Goal: Task Accomplishment & Management: Use online tool/utility

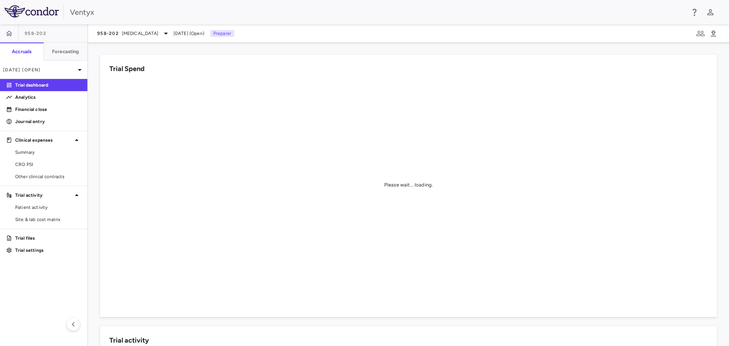
click at [267, 36] on div "958-202 [MEDICAL_DATA] [DATE] (Open) Preparer" at bounding box center [408, 33] width 641 height 18
click at [39, 166] on span "CRO PSI" at bounding box center [48, 164] width 66 height 7
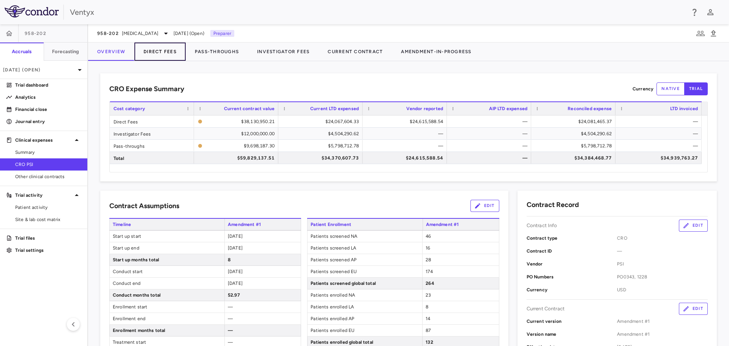
click at [161, 56] on button "Direct Fees" at bounding box center [159, 52] width 51 height 18
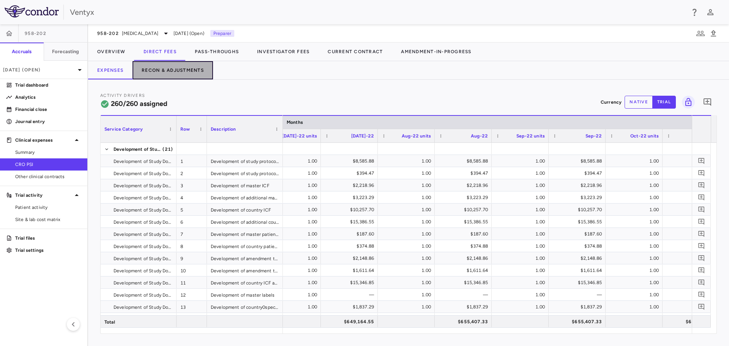
click at [165, 73] on button "Recon & Adjustments" at bounding box center [172, 70] width 80 height 18
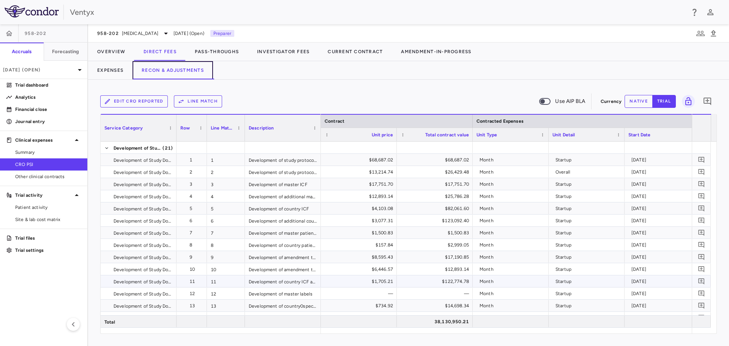
scroll to position [0, 612]
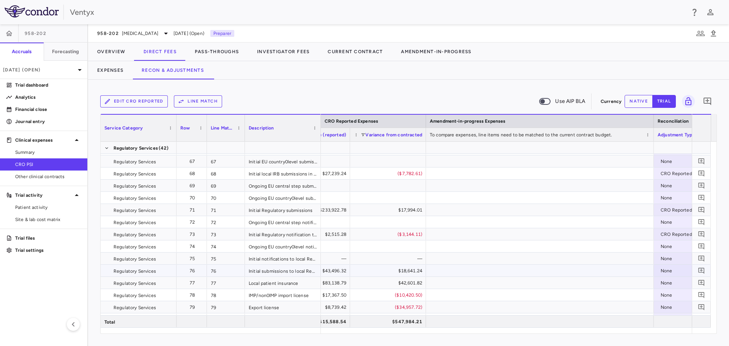
click at [681, 269] on div "None" at bounding box center [689, 271] width 59 height 12
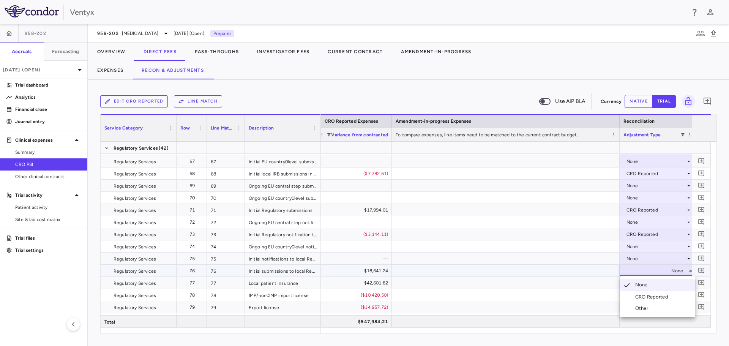
click at [660, 296] on div "CRO Reported" at bounding box center [653, 296] width 36 height 7
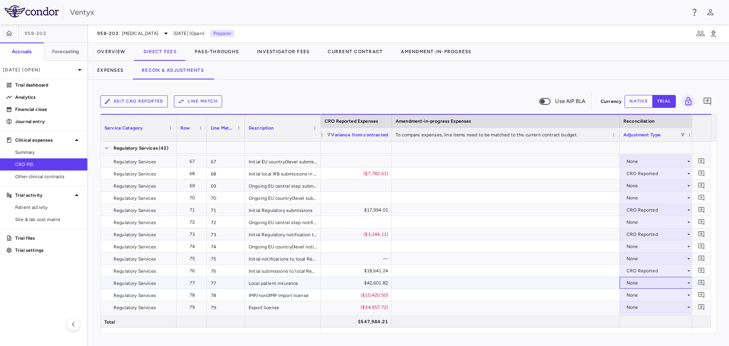
click at [648, 282] on div "None" at bounding box center [655, 283] width 59 height 12
click at [642, 281] on div "None" at bounding box center [655, 283] width 59 height 12
click at [649, 308] on div "CRO Reported" at bounding box center [653, 309] width 36 height 7
click at [639, 293] on div "None" at bounding box center [655, 295] width 59 height 12
click at [649, 323] on div "CRO Reported" at bounding box center [653, 319] width 36 height 7
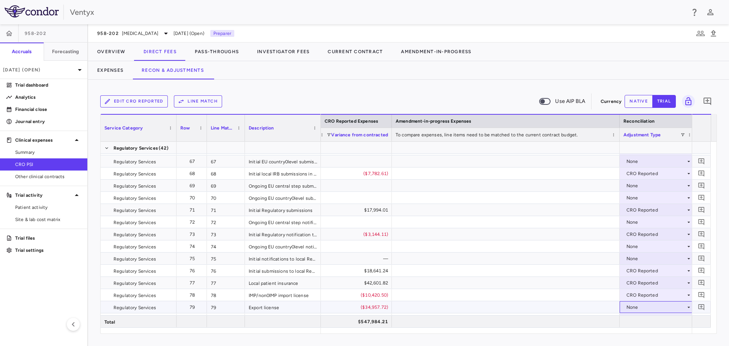
click at [639, 309] on div "None" at bounding box center [655, 307] width 59 height 12
click at [645, 307] on div "None" at bounding box center [655, 307] width 59 height 12
click at [649, 322] on div "CRO Reported" at bounding box center [653, 319] width 36 height 7
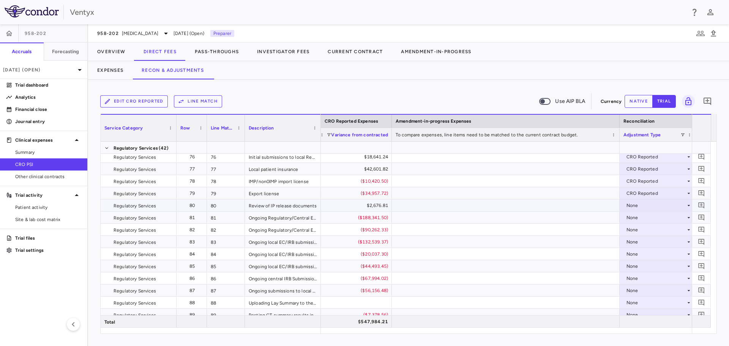
click at [642, 209] on div "None" at bounding box center [655, 205] width 59 height 12
click at [641, 233] on div "CRO Reported" at bounding box center [653, 231] width 36 height 7
click at [645, 218] on div "None" at bounding box center [655, 217] width 59 height 12
click at [635, 213] on div "None" at bounding box center [655, 217] width 59 height 12
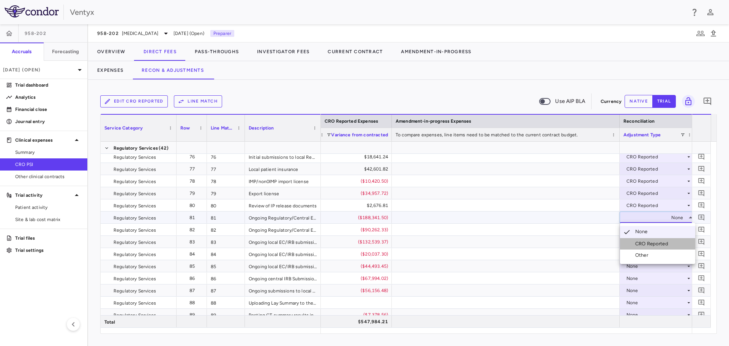
click at [643, 240] on li "CRO Reported" at bounding box center [657, 243] width 75 height 11
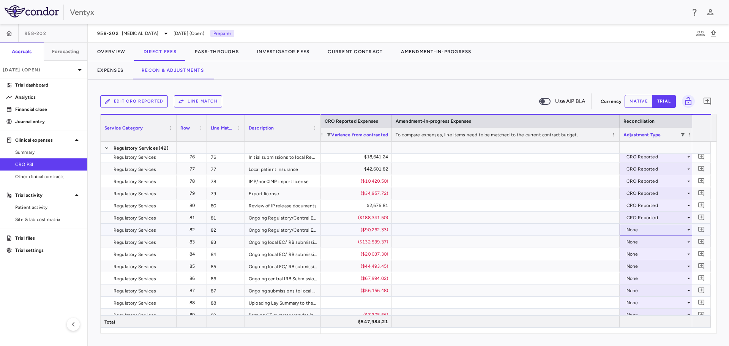
click at [637, 230] on div "None" at bounding box center [655, 230] width 59 height 12
click at [646, 251] on li "CRO Reported" at bounding box center [657, 255] width 75 height 11
click at [640, 239] on div "None" at bounding box center [655, 242] width 59 height 12
click at [638, 241] on div "None" at bounding box center [655, 242] width 59 height 12
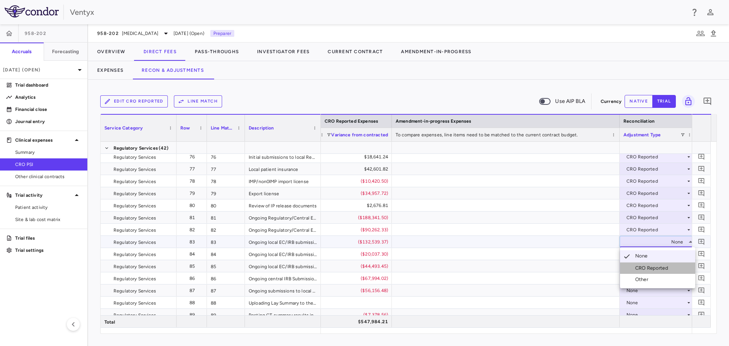
click at [647, 265] on div "CRO Reported" at bounding box center [653, 268] width 36 height 7
click at [643, 256] on div "None" at bounding box center [655, 254] width 59 height 12
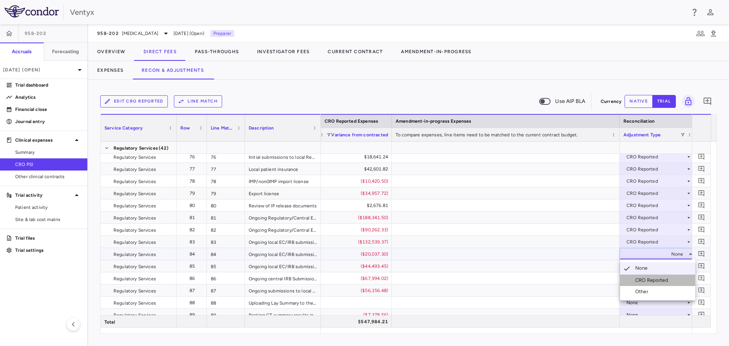
click at [642, 279] on div "CRO Reported" at bounding box center [653, 280] width 36 height 7
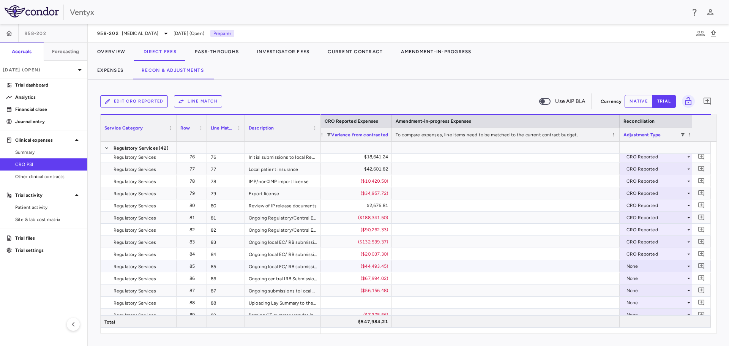
click at [632, 265] on div "None" at bounding box center [655, 266] width 59 height 12
click at [645, 287] on li "CRO Reported" at bounding box center [657, 292] width 75 height 11
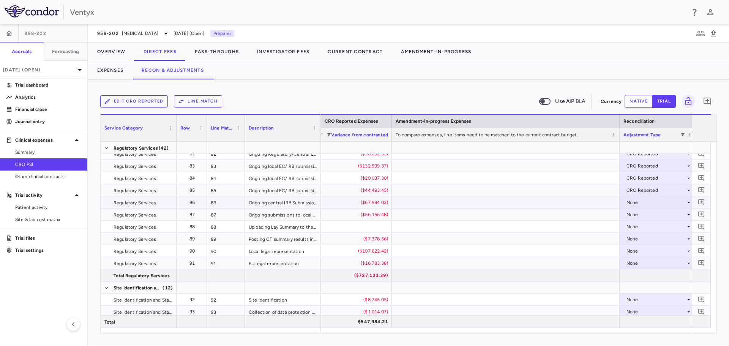
click at [644, 203] on div "None" at bounding box center [655, 202] width 59 height 12
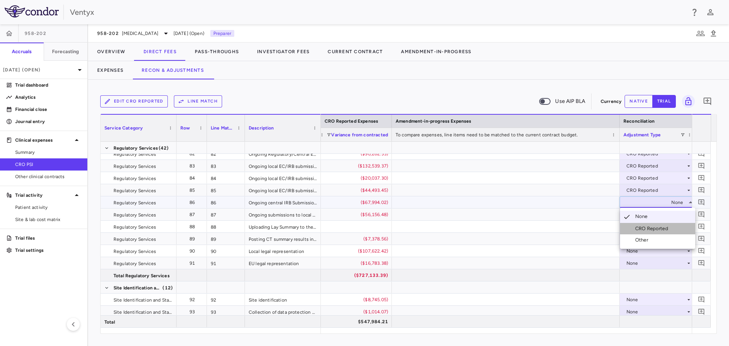
click at [650, 230] on div "CRO Reported" at bounding box center [653, 228] width 36 height 7
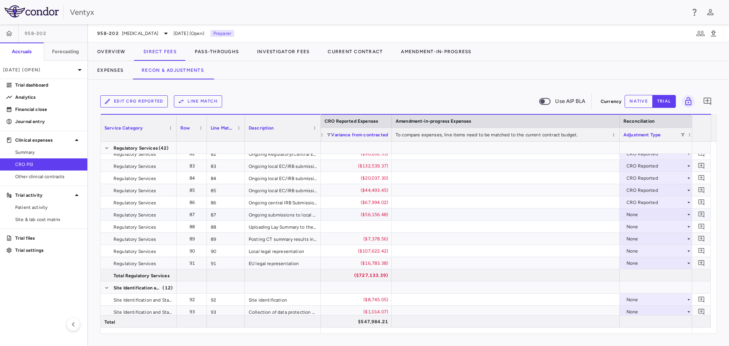
click at [645, 214] on div "None" at bounding box center [655, 214] width 59 height 12
click at [648, 237] on li "CRO Reported" at bounding box center [657, 240] width 75 height 11
click at [635, 240] on div "None" at bounding box center [655, 239] width 59 height 12
click at [642, 266] on div "CRO Reported" at bounding box center [653, 265] width 36 height 7
click at [644, 252] on div "None" at bounding box center [655, 251] width 59 height 12
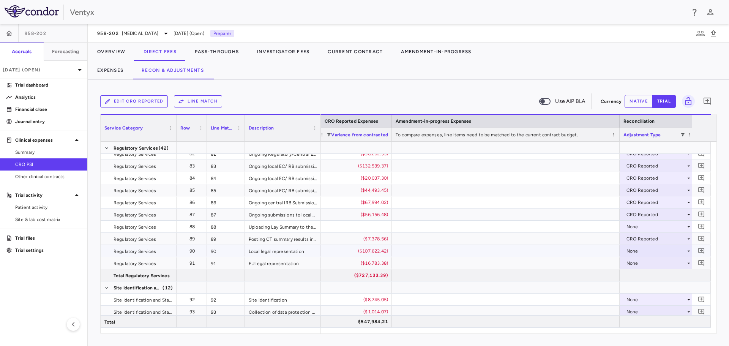
click at [637, 249] on div "None" at bounding box center [655, 251] width 59 height 12
click at [646, 274] on div "CRO Reported" at bounding box center [653, 277] width 36 height 7
click at [640, 264] on div "None" at bounding box center [655, 263] width 59 height 12
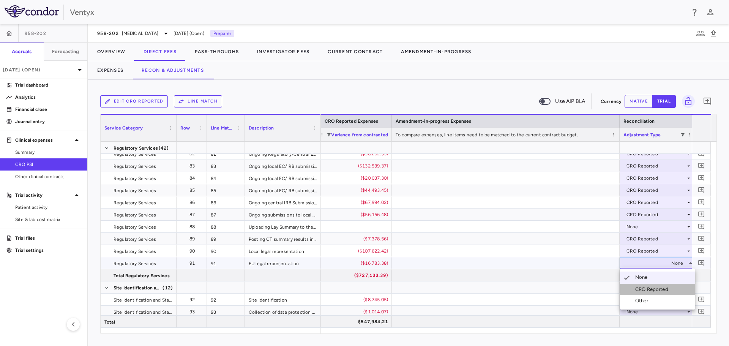
click at [637, 287] on div "CRO Reported" at bounding box center [653, 289] width 36 height 7
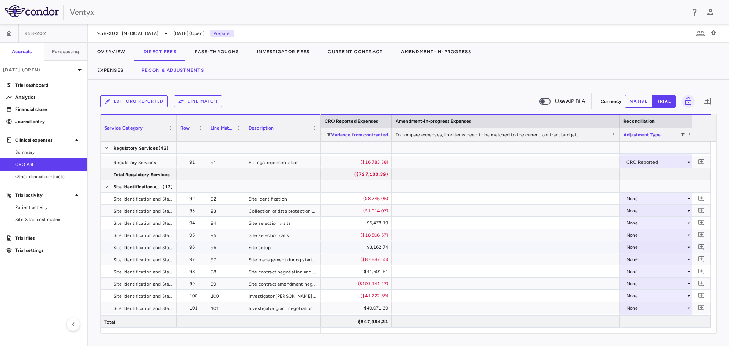
scroll to position [1177, 0]
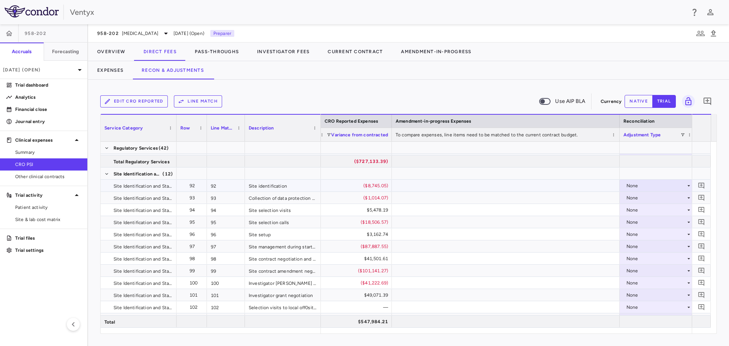
click at [640, 186] on div "None" at bounding box center [655, 186] width 59 height 12
click at [644, 211] on div "CRO Reported" at bounding box center [653, 211] width 36 height 7
click at [637, 196] on div "None" at bounding box center [655, 198] width 59 height 12
click at [637, 199] on div "None" at bounding box center [655, 198] width 59 height 12
click at [642, 221] on div "CRO Reported" at bounding box center [653, 224] width 36 height 7
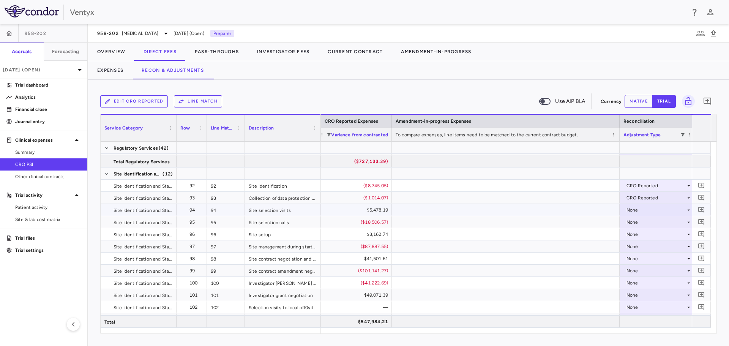
click at [640, 208] on div "None" at bounding box center [655, 210] width 59 height 12
click at [647, 236] on div "CRO Reported" at bounding box center [653, 236] width 36 height 7
click at [644, 221] on div "None" at bounding box center [655, 222] width 59 height 12
click at [648, 246] on div "CRO Reported" at bounding box center [653, 248] width 36 height 7
click at [640, 233] on div "None" at bounding box center [655, 234] width 59 height 12
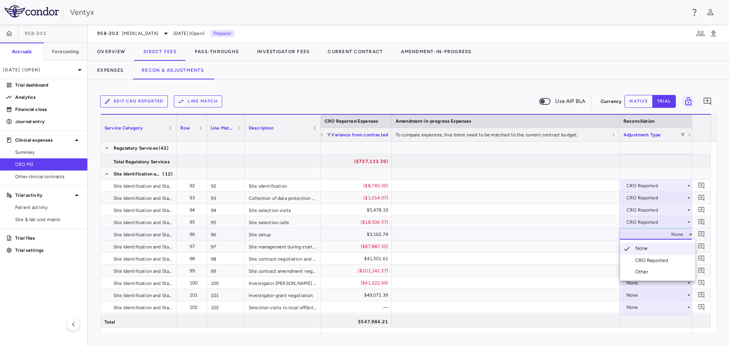
click at [644, 260] on div "CRO Reported" at bounding box center [653, 260] width 36 height 7
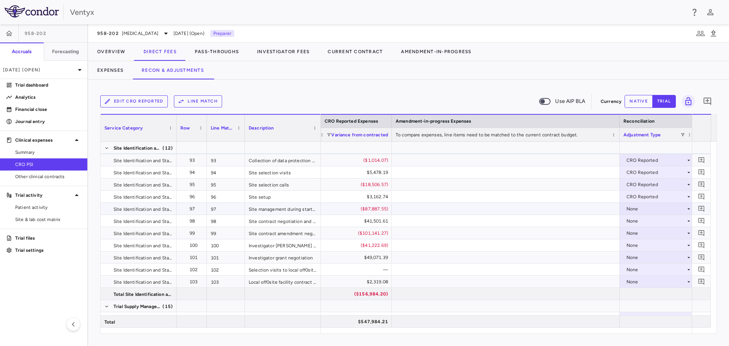
scroll to position [1253, 0]
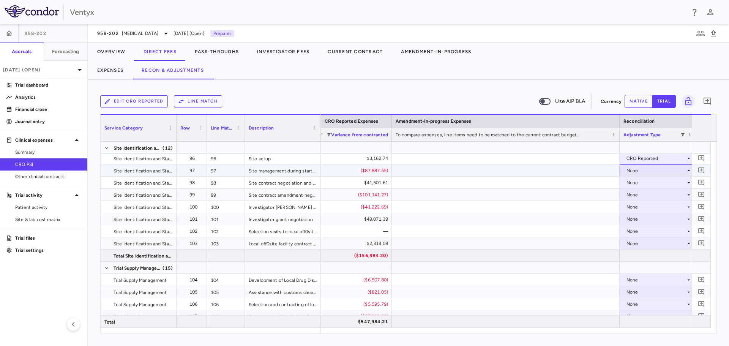
click at [645, 170] on div "None" at bounding box center [655, 170] width 59 height 12
click at [651, 197] on div "CRO Reported" at bounding box center [653, 196] width 36 height 7
click at [640, 182] on div "None" at bounding box center [655, 183] width 59 height 12
click at [642, 204] on li "CRO Reported" at bounding box center [657, 208] width 75 height 11
click at [635, 194] on div "None" at bounding box center [655, 195] width 59 height 12
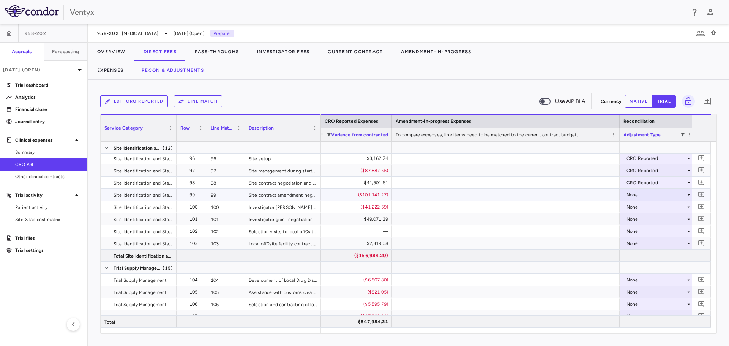
click at [635, 198] on div "None" at bounding box center [655, 195] width 59 height 12
click at [641, 219] on div "CRO Reported" at bounding box center [653, 221] width 36 height 7
click at [635, 204] on div "None" at bounding box center [655, 207] width 59 height 12
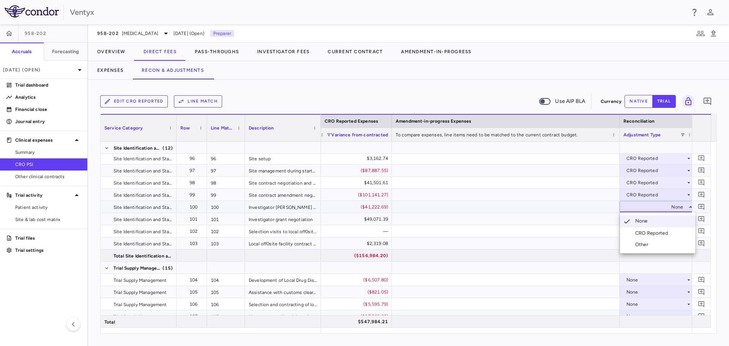
click at [645, 233] on div "CRO Reported" at bounding box center [653, 233] width 36 height 7
click at [630, 216] on div "None" at bounding box center [655, 219] width 59 height 12
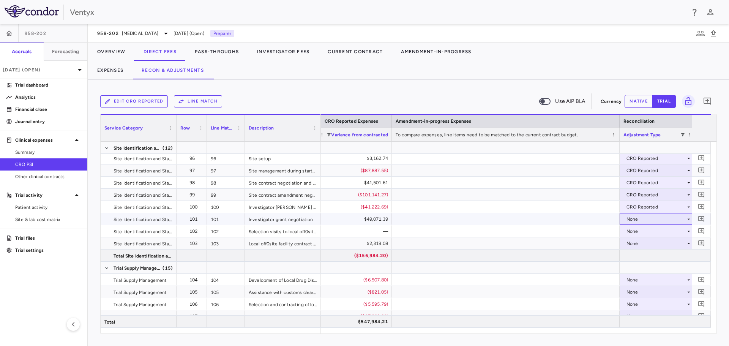
click at [643, 218] on div "None" at bounding box center [655, 219] width 59 height 12
click at [651, 245] on div "CRO Reported" at bounding box center [653, 245] width 36 height 7
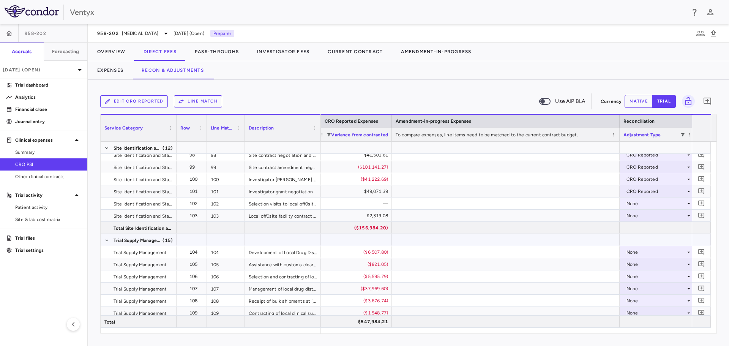
scroll to position [1291, 0]
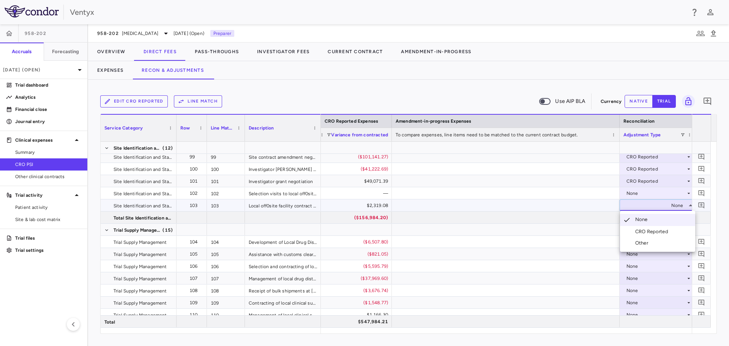
click at [638, 230] on div "CRO Reported" at bounding box center [653, 231] width 36 height 7
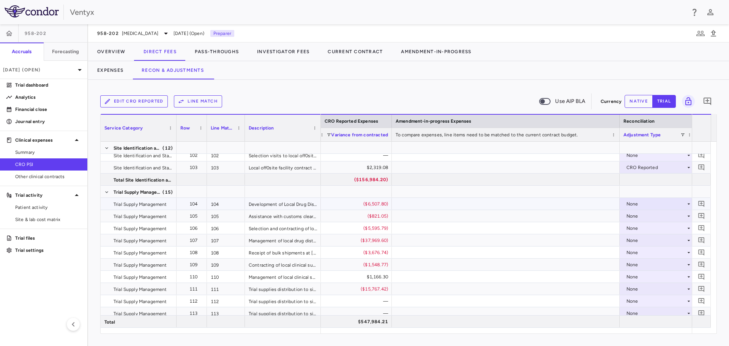
scroll to position [1367, 0]
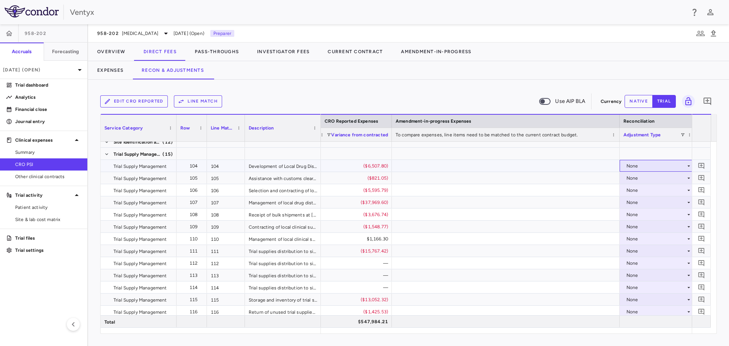
click at [646, 165] on div "None" at bounding box center [655, 166] width 59 height 12
click at [641, 191] on div "CRO Reported" at bounding box center [653, 192] width 36 height 7
click at [651, 189] on div "None" at bounding box center [655, 190] width 59 height 12
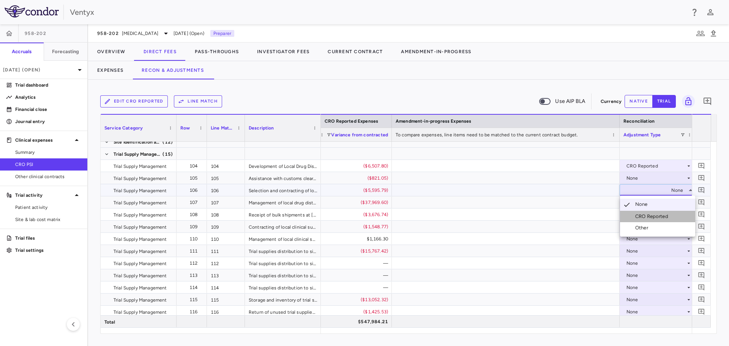
click at [648, 212] on li "CRO Reported" at bounding box center [657, 216] width 75 height 11
click at [642, 204] on div "None" at bounding box center [655, 202] width 59 height 12
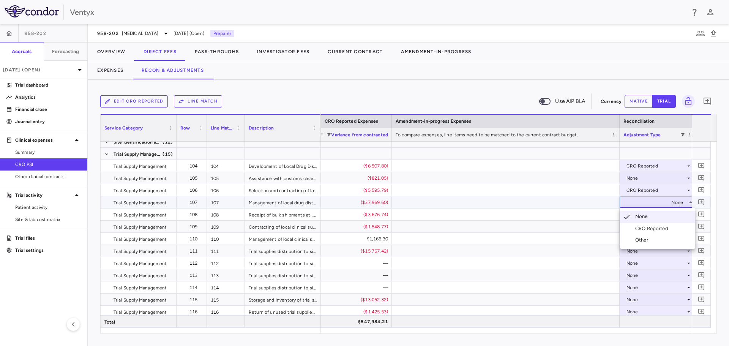
click at [646, 230] on div "CRO Reported" at bounding box center [653, 228] width 36 height 7
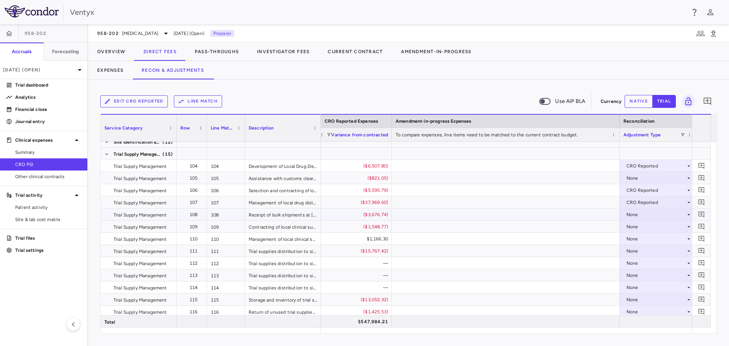
click at [643, 215] on div "None" at bounding box center [655, 214] width 59 height 12
click at [640, 237] on div "CRO Reported" at bounding box center [653, 240] width 36 height 7
click at [633, 224] on div "None" at bounding box center [655, 227] width 59 height 12
click at [633, 251] on div "CRO Reported" at bounding box center [645, 252] width 51 height 7
click at [634, 237] on div "None" at bounding box center [655, 239] width 59 height 12
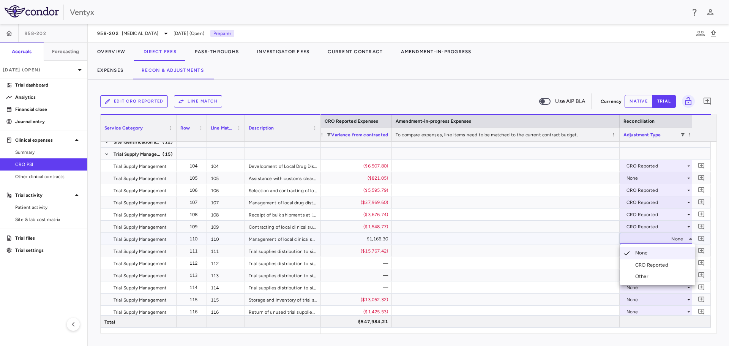
click at [639, 264] on div "CRO Reported" at bounding box center [653, 265] width 36 height 7
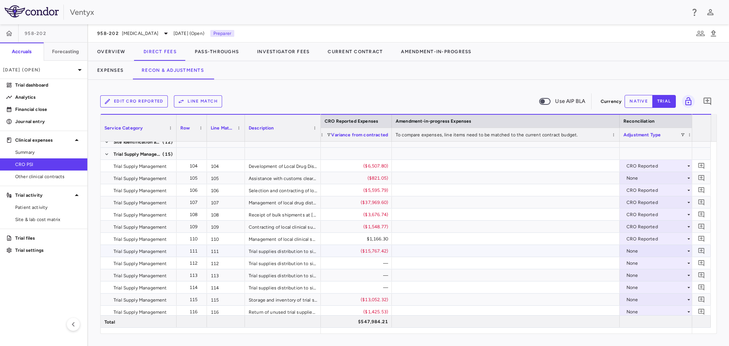
click at [636, 252] on div "None" at bounding box center [655, 251] width 59 height 12
click at [645, 280] on div "CRO Reported" at bounding box center [653, 277] width 36 height 7
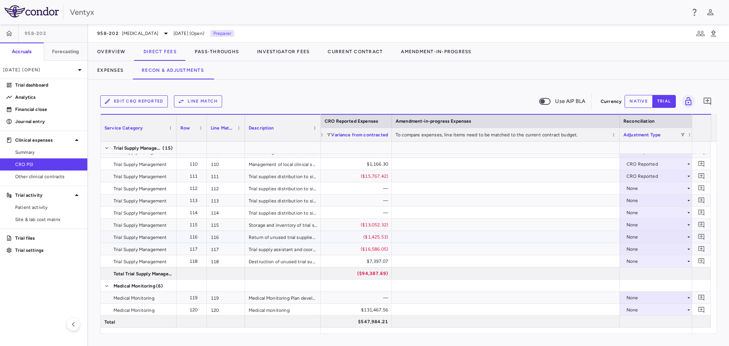
scroll to position [1442, 0]
click at [648, 218] on div "None" at bounding box center [657, 224] width 76 height 12
click at [642, 246] on li "CRO Reported" at bounding box center [657, 249] width 75 height 11
click at [646, 235] on div "None" at bounding box center [655, 236] width 59 height 12
click at [643, 235] on div "None" at bounding box center [655, 236] width 59 height 12
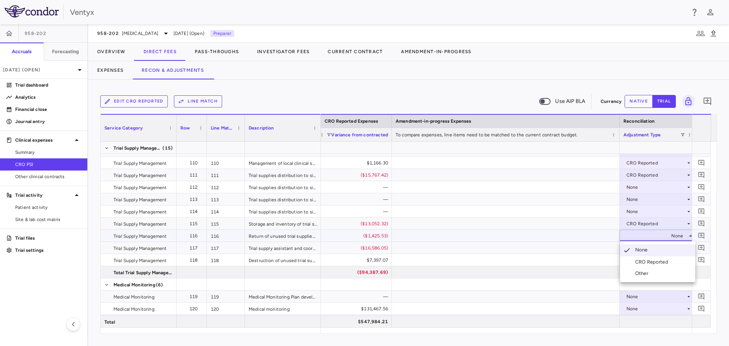
click at [645, 260] on div "CRO Reported" at bounding box center [653, 262] width 36 height 7
click at [637, 247] on div "None" at bounding box center [655, 248] width 59 height 12
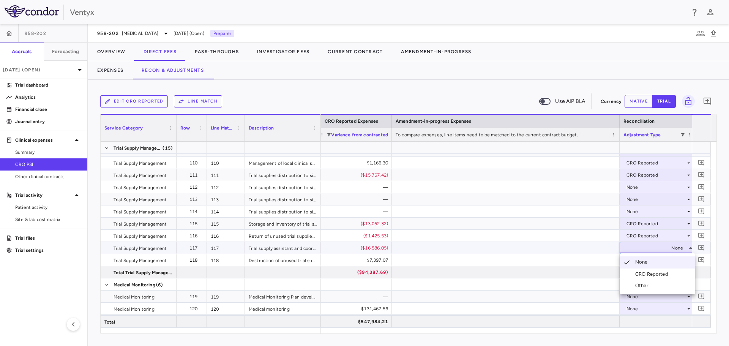
click at [633, 276] on div "CRO Reported" at bounding box center [645, 274] width 51 height 7
click at [640, 260] on div "None" at bounding box center [655, 260] width 59 height 12
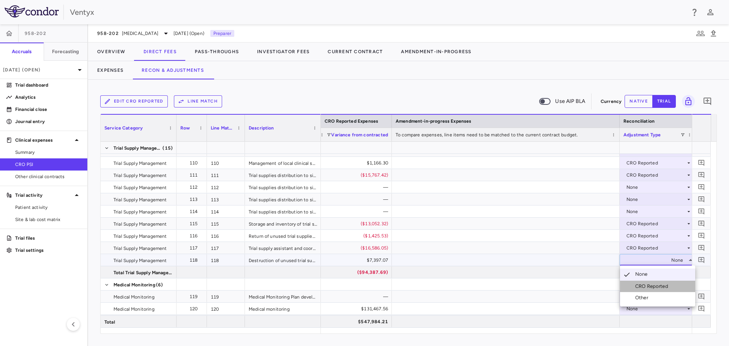
click at [638, 285] on div "CRO Reported" at bounding box center [653, 286] width 36 height 7
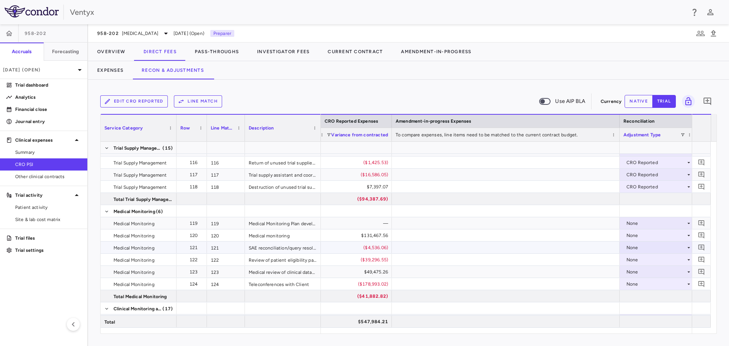
scroll to position [1518, 0]
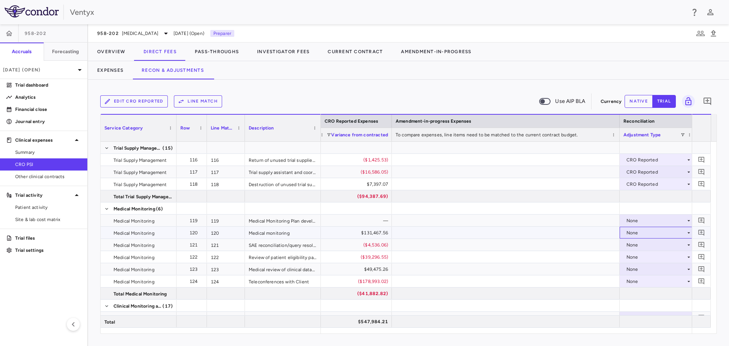
click at [631, 234] on div "None" at bounding box center [655, 233] width 59 height 12
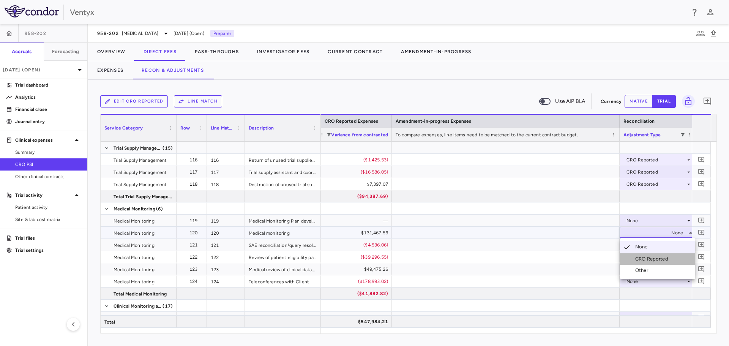
click at [637, 258] on div "CRO Reported" at bounding box center [653, 258] width 36 height 7
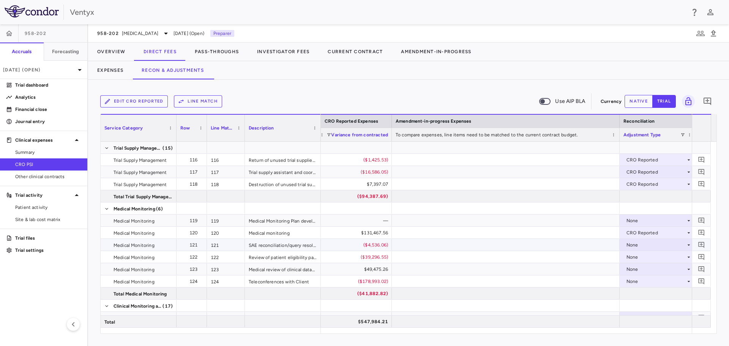
click at [635, 246] on div "None" at bounding box center [655, 245] width 59 height 12
click at [636, 241] on div "None" at bounding box center [655, 245] width 59 height 12
click at [645, 269] on div "CRO Reported" at bounding box center [653, 271] width 36 height 7
click at [643, 257] on div "None" at bounding box center [655, 257] width 59 height 12
click at [644, 253] on div "None" at bounding box center [655, 257] width 59 height 12
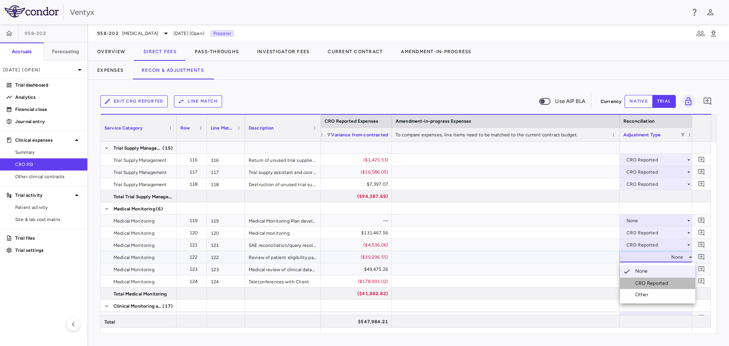
click at [647, 282] on div "CRO Reported" at bounding box center [653, 283] width 36 height 7
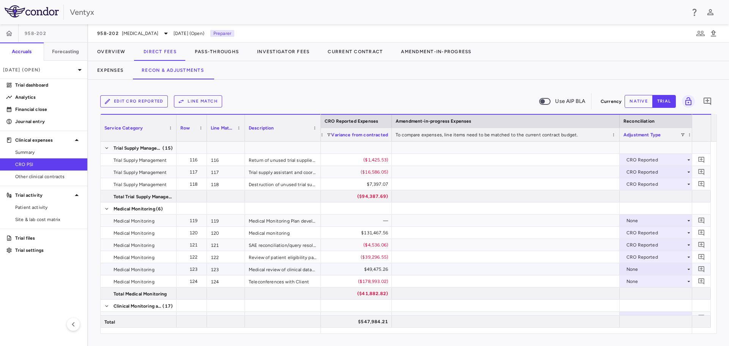
click at [646, 266] on div "None" at bounding box center [655, 269] width 59 height 12
click at [654, 293] on div "CRO Reported" at bounding box center [653, 295] width 36 height 7
click at [654, 282] on div "None" at bounding box center [655, 281] width 59 height 12
click at [651, 305] on div "CRO Reported" at bounding box center [653, 307] width 36 height 7
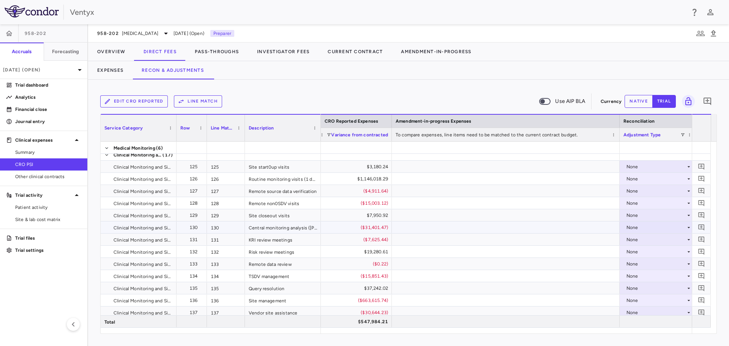
scroll to position [1670, 0]
click at [644, 167] on div "None" at bounding box center [655, 166] width 59 height 12
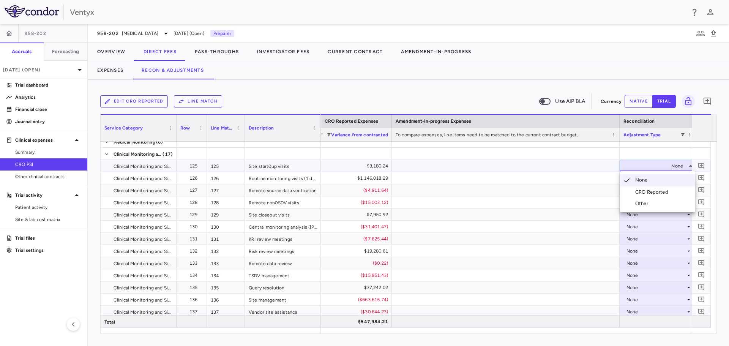
click at [646, 187] on li "CRO Reported" at bounding box center [657, 191] width 75 height 11
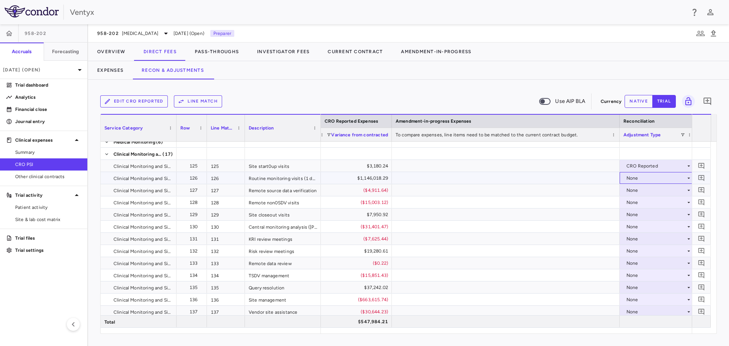
click at [648, 177] on div "None" at bounding box center [655, 178] width 59 height 12
click at [646, 202] on div "CRO Reported" at bounding box center [653, 204] width 36 height 7
click at [646, 191] on div "None" at bounding box center [655, 190] width 59 height 12
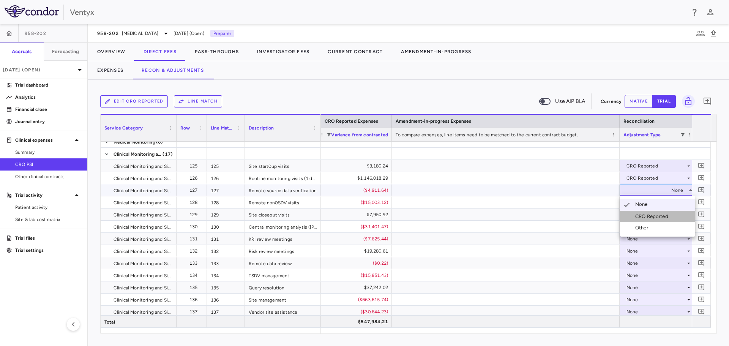
click at [647, 215] on div "CRO Reported" at bounding box center [653, 216] width 36 height 7
click at [646, 201] on div "None" at bounding box center [655, 202] width 59 height 12
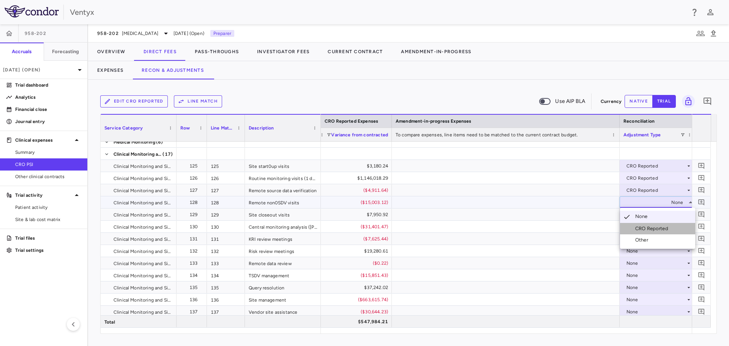
click at [646, 226] on div "CRO Reported" at bounding box center [653, 228] width 36 height 7
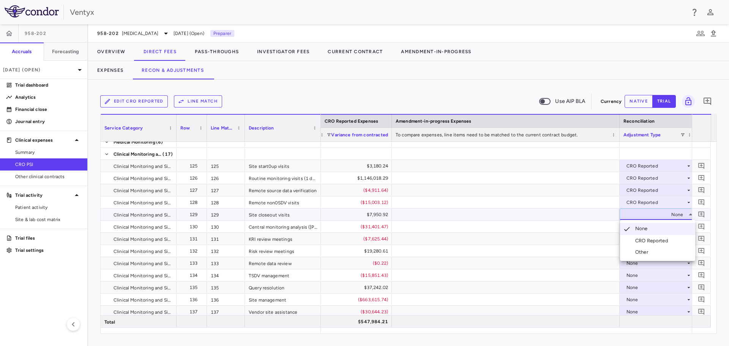
click at [641, 238] on div "CRO Reported" at bounding box center [653, 240] width 36 height 7
click at [634, 227] on div "None" at bounding box center [655, 227] width 59 height 12
click at [637, 229] on div "None" at bounding box center [655, 227] width 59 height 12
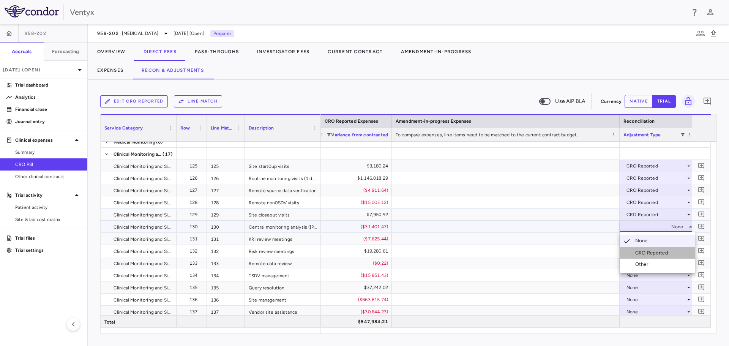
click at [639, 249] on li "CRO Reported" at bounding box center [657, 252] width 75 height 11
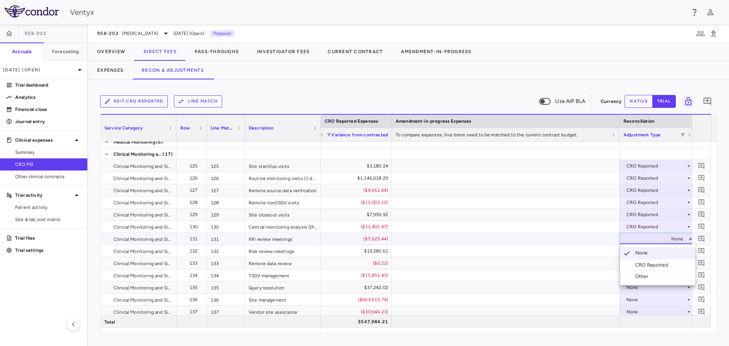
click at [646, 264] on div "CRO Reported" at bounding box center [653, 265] width 36 height 7
click at [642, 249] on div "None" at bounding box center [655, 251] width 59 height 12
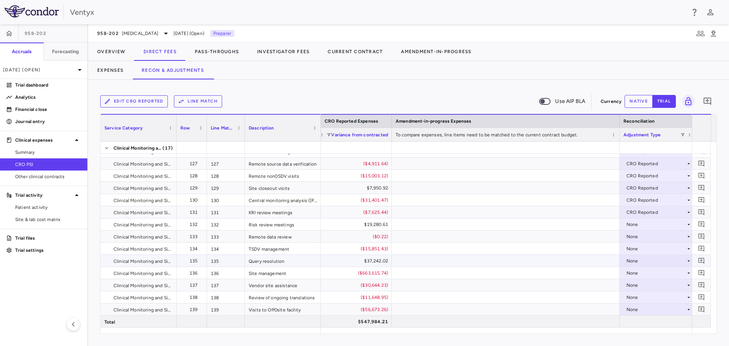
scroll to position [1708, 0]
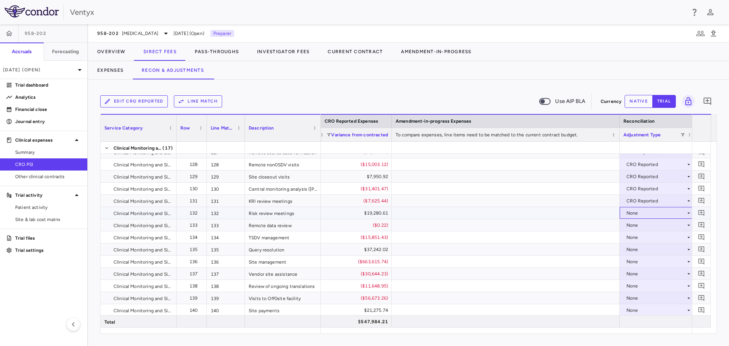
click at [632, 213] on div "None" at bounding box center [655, 213] width 59 height 12
click at [642, 240] on div "CRO Reported" at bounding box center [653, 239] width 36 height 7
click at [643, 239] on div "None" at bounding box center [655, 237] width 59 height 12
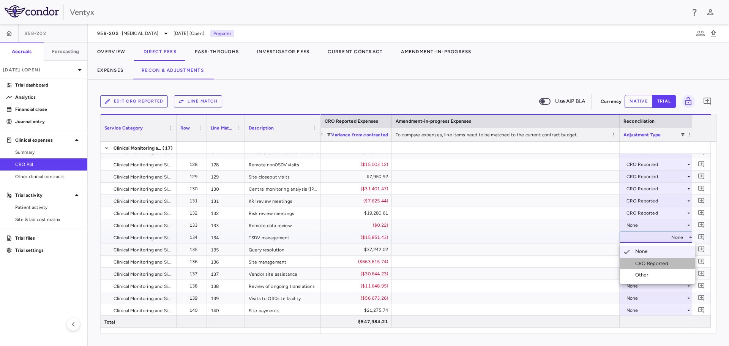
click at [643, 262] on div "CRO Reported" at bounding box center [653, 263] width 36 height 7
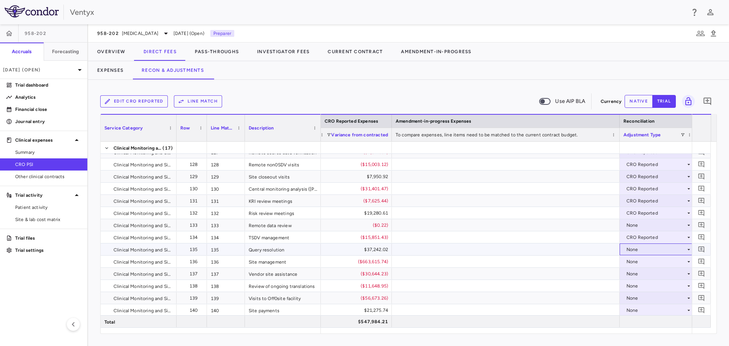
click at [645, 246] on div "None" at bounding box center [655, 249] width 59 height 12
click at [647, 274] on div "CRO Reported" at bounding box center [653, 275] width 36 height 7
click at [638, 261] on div "None" at bounding box center [655, 261] width 59 height 12
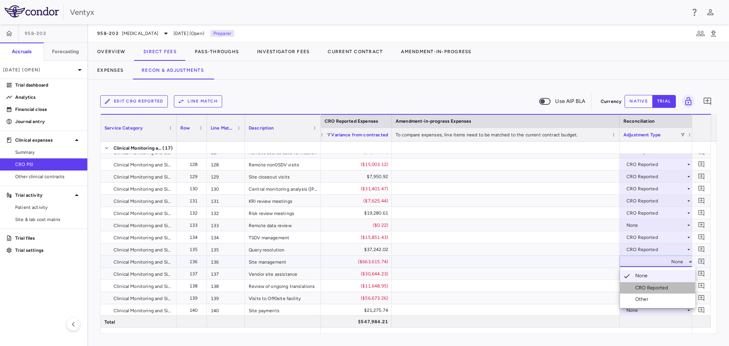
click at [642, 284] on li "CRO Reported" at bounding box center [657, 287] width 75 height 11
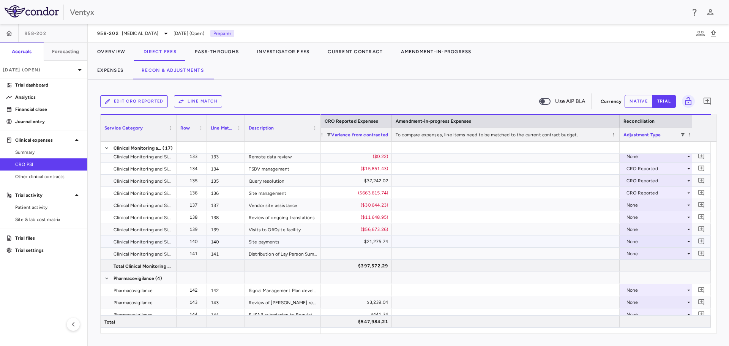
scroll to position [1784, 0]
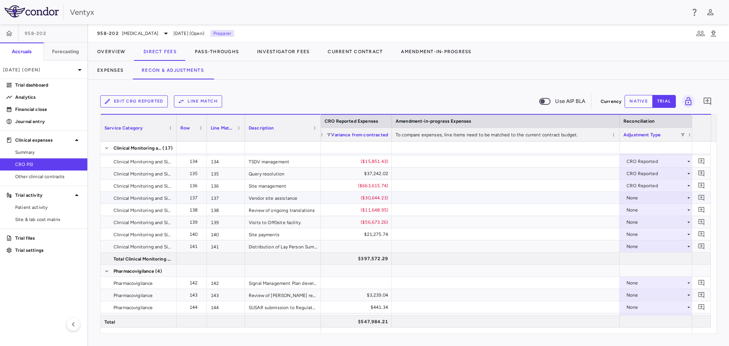
click at [646, 194] on div "None" at bounding box center [655, 198] width 59 height 12
click at [647, 224] on div "CRO Reported" at bounding box center [653, 224] width 36 height 7
click at [636, 211] on div "None" at bounding box center [655, 210] width 59 height 12
click at [631, 211] on div "None" at bounding box center [655, 210] width 59 height 12
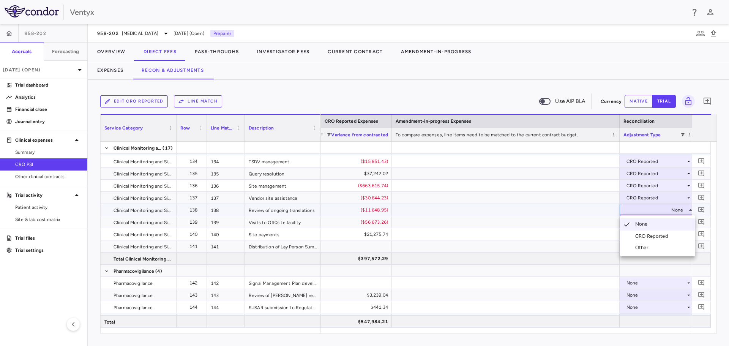
click at [640, 234] on div "CRO Reported" at bounding box center [653, 236] width 36 height 7
click at [639, 223] on div "None" at bounding box center [655, 222] width 59 height 12
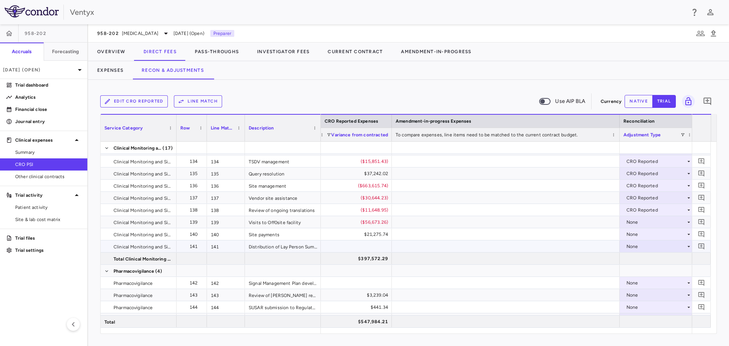
click at [640, 247] on div "None" at bounding box center [655, 246] width 59 height 12
click at [639, 222] on div at bounding box center [364, 173] width 729 height 346
click at [639, 222] on div "None" at bounding box center [655, 222] width 59 height 12
click at [642, 244] on li "CRO Reported" at bounding box center [657, 248] width 75 height 11
click at [633, 233] on div "None" at bounding box center [655, 234] width 59 height 12
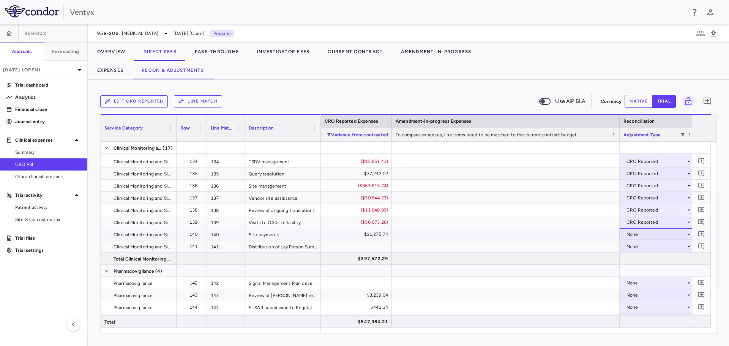
click at [638, 231] on div "None" at bounding box center [655, 234] width 59 height 12
click at [649, 260] on div "CRO Reported" at bounding box center [653, 260] width 36 height 7
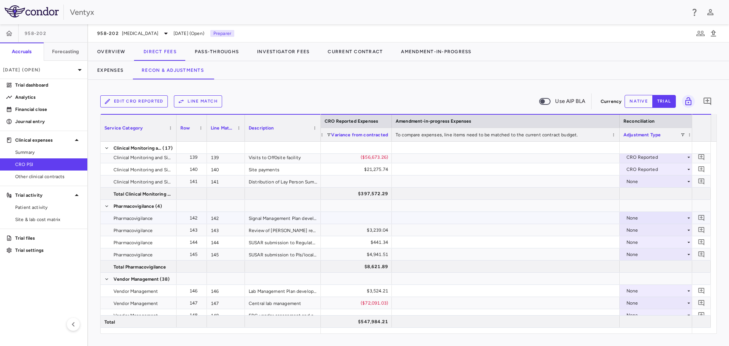
scroll to position [1849, 0]
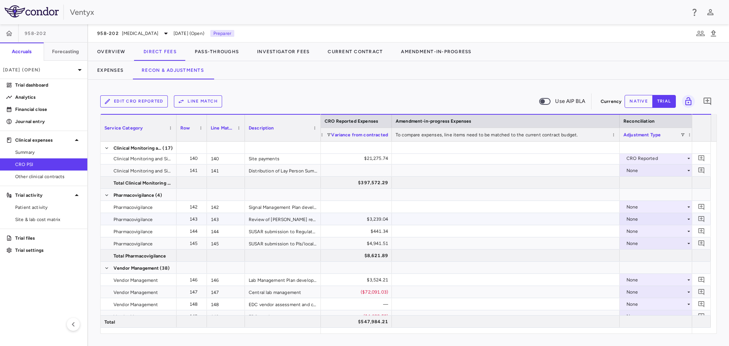
click at [630, 218] on div "None" at bounding box center [655, 219] width 59 height 12
click at [648, 243] on div "CRO Reported" at bounding box center [653, 245] width 36 height 7
click at [634, 241] on div "None" at bounding box center [655, 243] width 59 height 12
click at [652, 273] on div "CRO Reported" at bounding box center [653, 269] width 36 height 7
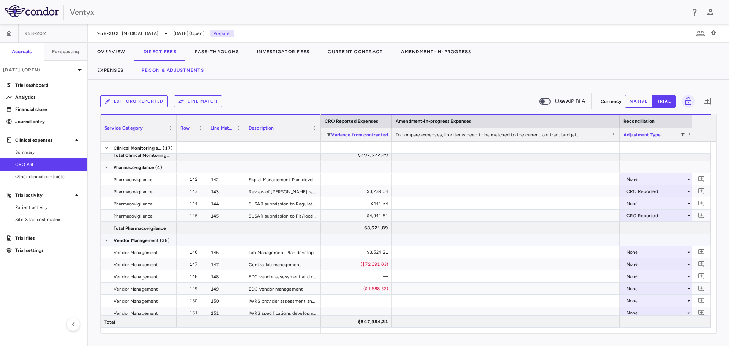
scroll to position [1924, 0]
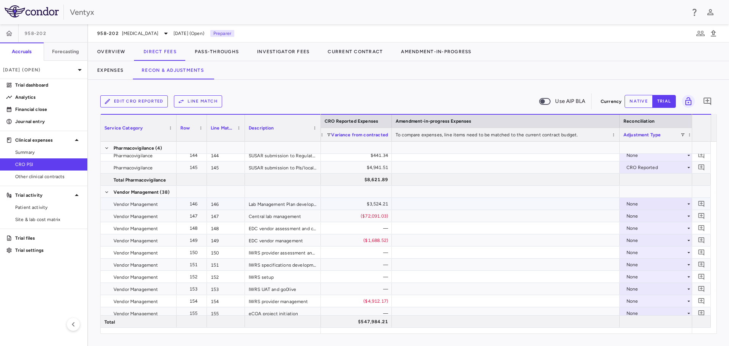
click at [661, 203] on div "None" at bounding box center [655, 204] width 59 height 12
click at [662, 227] on div "CRO Reported" at bounding box center [653, 230] width 36 height 7
click at [654, 221] on div "None" at bounding box center [655, 216] width 59 height 12
click at [654, 241] on div "CRO Reported" at bounding box center [653, 242] width 36 height 7
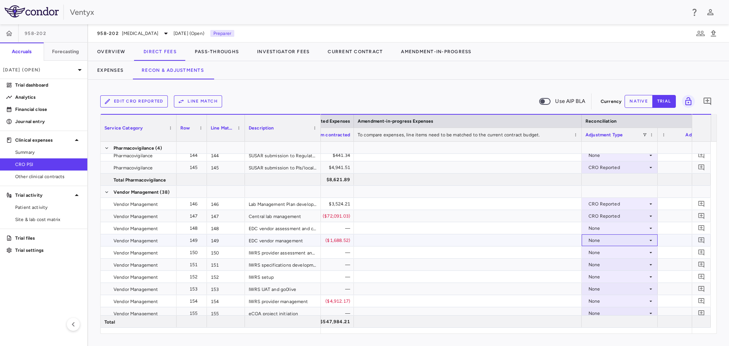
click at [632, 235] on div "None" at bounding box center [617, 240] width 59 height 12
click at [616, 269] on div "CRO Reported" at bounding box center [615, 266] width 36 height 7
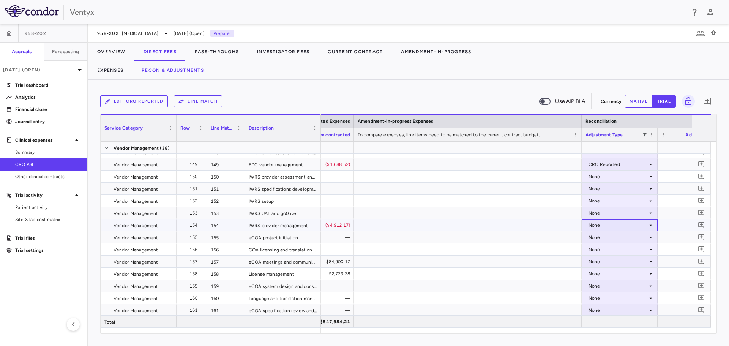
click at [616, 229] on div "None" at bounding box center [617, 225] width 59 height 12
click at [616, 249] on div "CRO Reported" at bounding box center [615, 251] width 36 height 7
click at [598, 261] on div "None" at bounding box center [617, 261] width 59 height 12
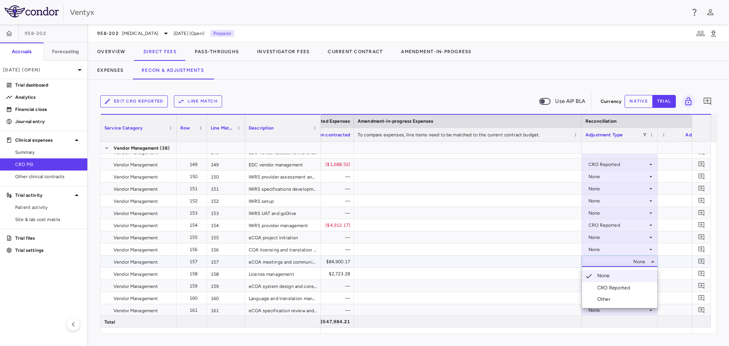
click at [615, 286] on div "CRO Reported" at bounding box center [615, 287] width 36 height 7
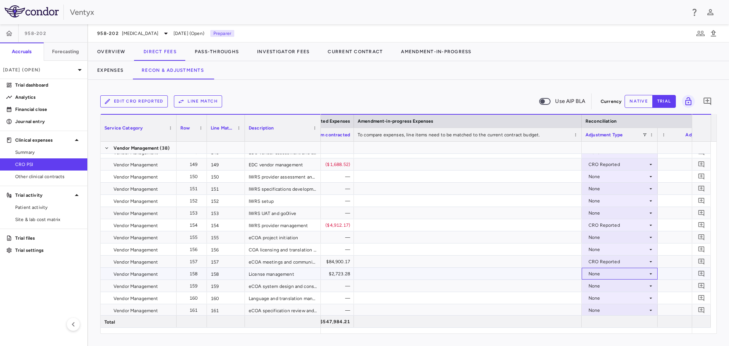
click at [610, 271] on div "None" at bounding box center [617, 274] width 59 height 12
click at [613, 298] on div "CRO Reported" at bounding box center [615, 299] width 36 height 7
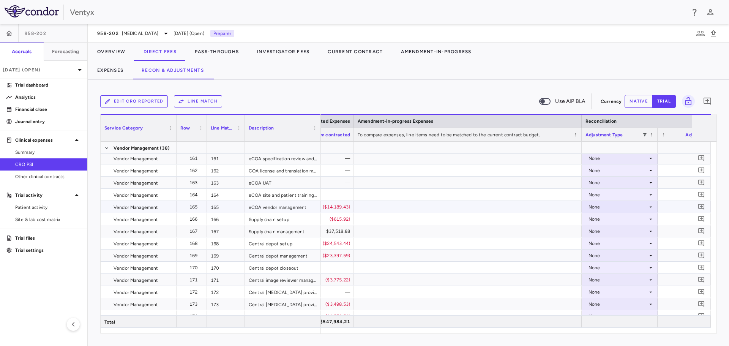
click at [612, 207] on div "None" at bounding box center [617, 207] width 59 height 12
click at [609, 235] on div "CRO Reported" at bounding box center [615, 233] width 36 height 7
click at [607, 232] on div "None" at bounding box center [617, 231] width 59 height 12
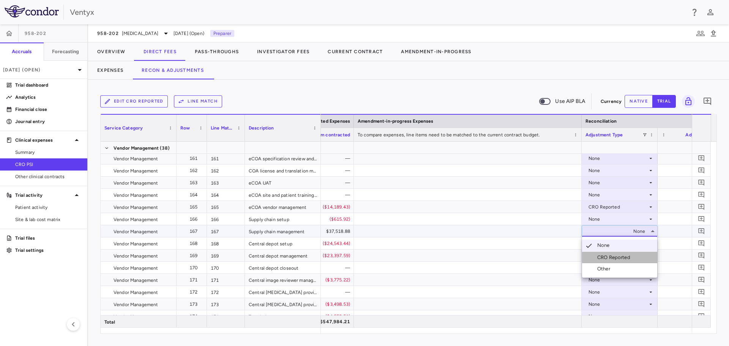
click at [611, 254] on div "CRO Reported" at bounding box center [615, 257] width 36 height 7
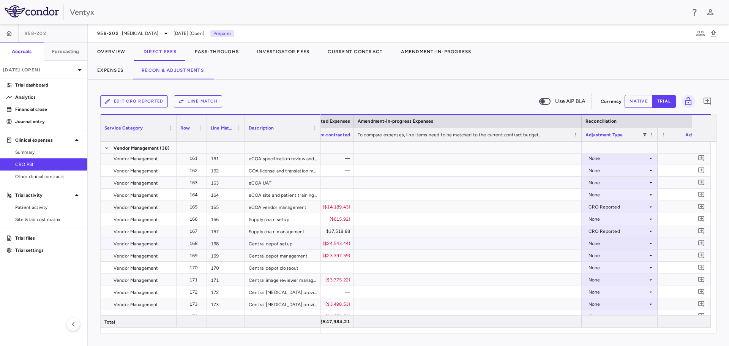
click at [602, 243] on div "None" at bounding box center [617, 243] width 59 height 12
click at [605, 265] on li "CRO Reported" at bounding box center [619, 269] width 75 height 11
click at [602, 255] on div "None" at bounding box center [617, 255] width 59 height 12
click at [604, 253] on div "None" at bounding box center [617, 255] width 59 height 12
click at [615, 279] on div "CRO Reported" at bounding box center [615, 281] width 36 height 7
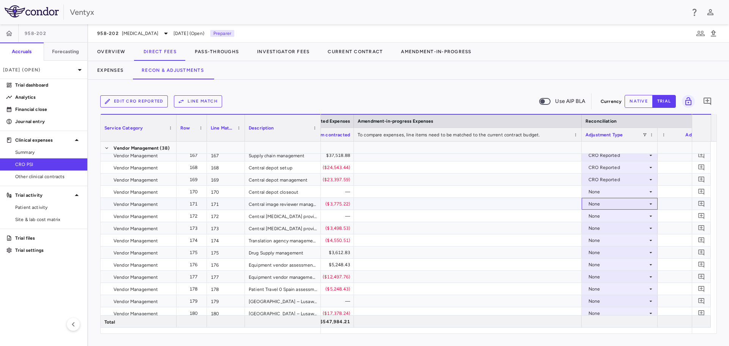
click at [622, 202] on div "None" at bounding box center [617, 204] width 59 height 12
click at [626, 232] on div "CRO Reported" at bounding box center [615, 230] width 36 height 7
click at [614, 230] on div "None" at bounding box center [617, 228] width 59 height 12
click at [619, 255] on div "CRO Reported" at bounding box center [615, 254] width 36 height 7
click at [610, 238] on div "None" at bounding box center [617, 240] width 59 height 12
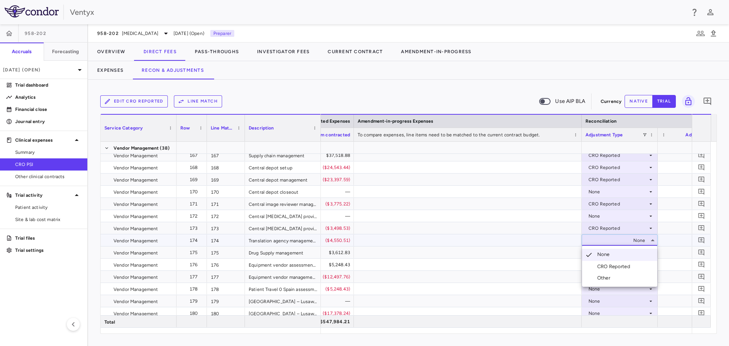
click at [615, 263] on div "CRO Reported" at bounding box center [615, 266] width 36 height 7
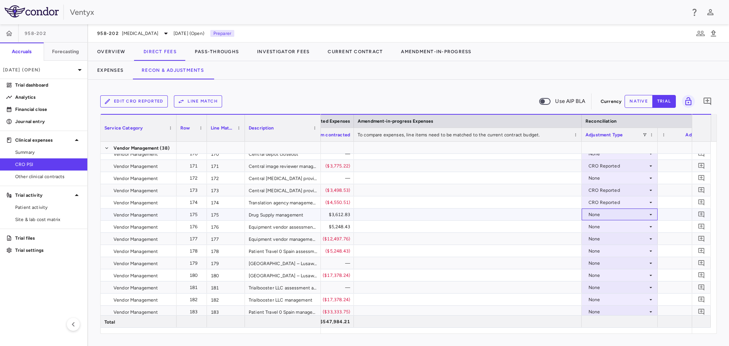
click at [610, 217] on div "None" at bounding box center [617, 214] width 59 height 12
click at [612, 240] on div "CRO Reported" at bounding box center [615, 240] width 36 height 7
click at [610, 227] on div "None" at bounding box center [617, 227] width 59 height 12
click at [613, 249] on div "None" at bounding box center [617, 251] width 59 height 12
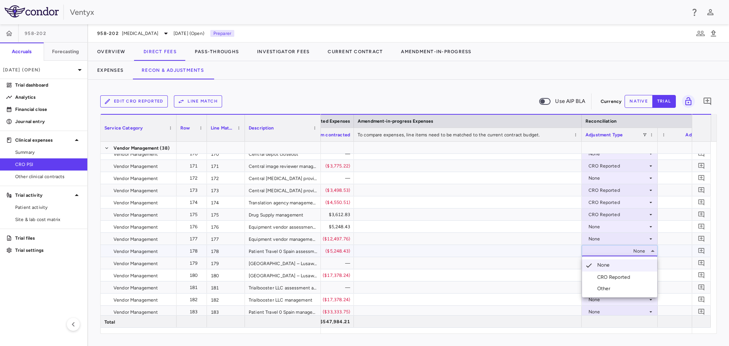
click at [605, 227] on div at bounding box center [364, 173] width 729 height 346
click at [605, 227] on div "None" at bounding box center [617, 227] width 59 height 12
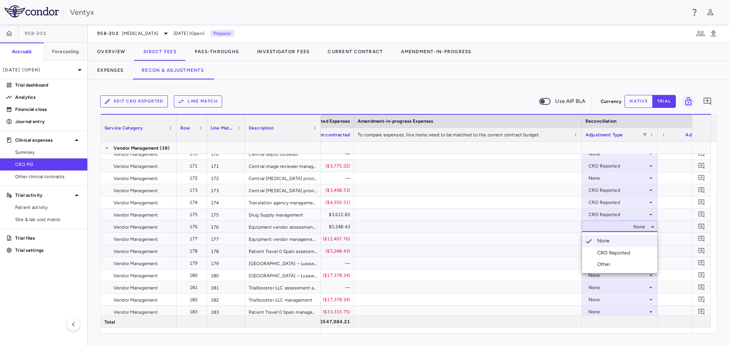
click at [608, 251] on div "CRO Reported" at bounding box center [615, 252] width 36 height 7
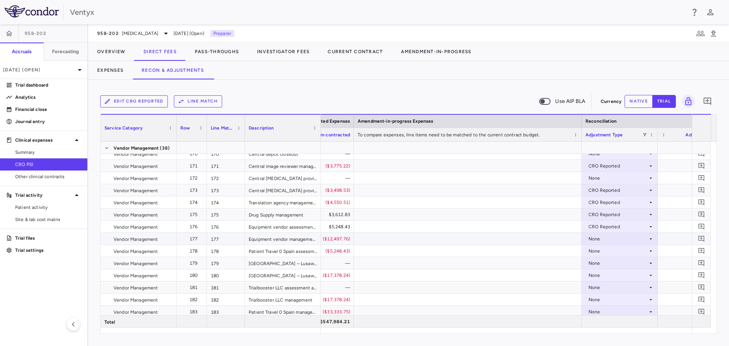
click at [605, 240] on div "None" at bounding box center [617, 239] width 59 height 12
click at [599, 263] on div "CRO Reported" at bounding box center [615, 265] width 36 height 7
click at [600, 251] on div "None" at bounding box center [617, 251] width 59 height 12
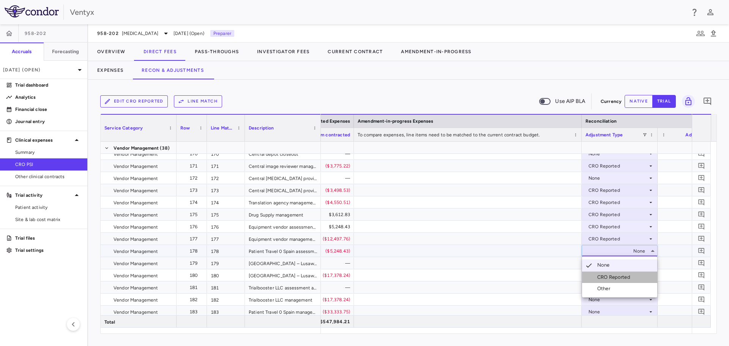
click at [602, 274] on div "CRO Reported" at bounding box center [615, 277] width 36 height 7
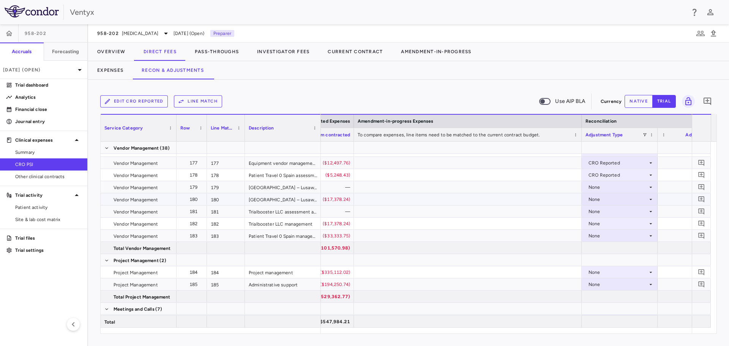
click at [634, 199] on div "None" at bounding box center [617, 199] width 59 height 12
click at [628, 223] on div "CRO Reported" at bounding box center [615, 225] width 36 height 7
click at [612, 224] on div "None" at bounding box center [617, 224] width 59 height 12
click at [608, 222] on div "None" at bounding box center [617, 224] width 59 height 12
click at [615, 249] on div "CRO Reported" at bounding box center [615, 249] width 36 height 7
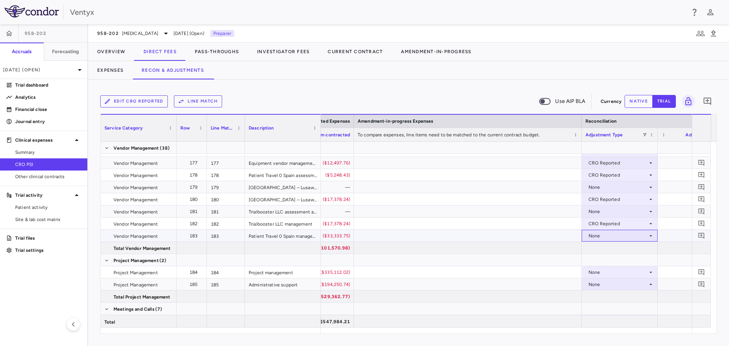
click at [613, 237] on div "None" at bounding box center [617, 236] width 59 height 12
click at [608, 262] on div at bounding box center [620, 260] width 76 height 12
click at [606, 232] on div "None" at bounding box center [617, 236] width 59 height 12
click at [620, 260] on div "CRO Reported" at bounding box center [615, 262] width 36 height 7
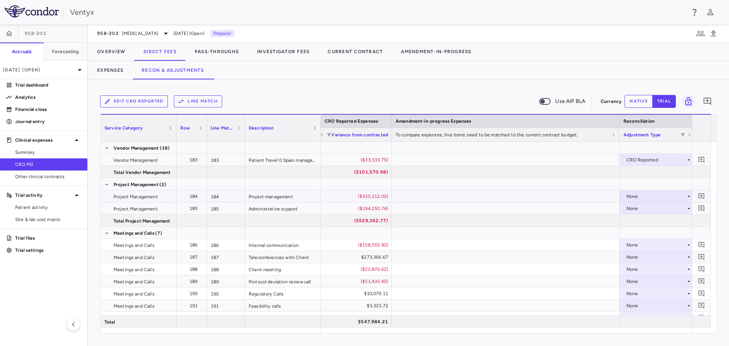
click at [654, 194] on div "None" at bounding box center [655, 196] width 59 height 12
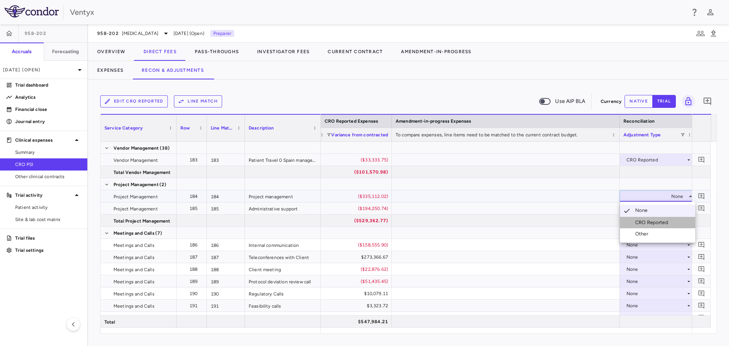
click at [638, 226] on li "CRO Reported" at bounding box center [657, 222] width 75 height 11
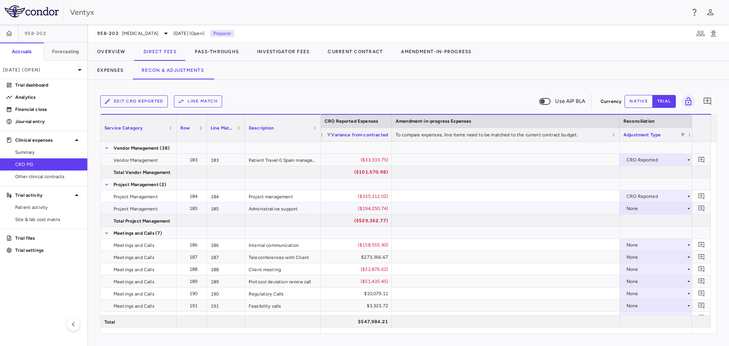
click at [645, 209] on div "None" at bounding box center [655, 208] width 59 height 12
click at [643, 236] on div at bounding box center [657, 233] width 76 height 12
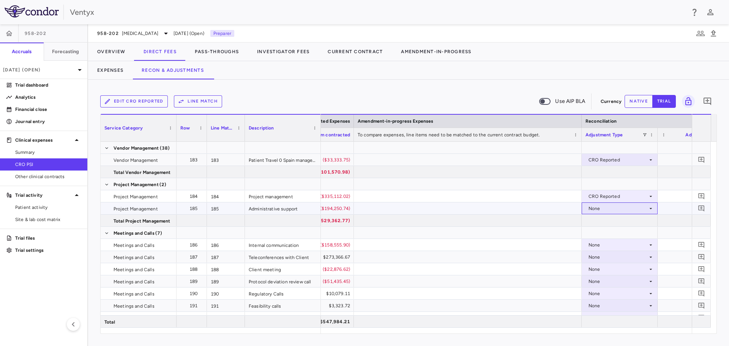
click at [626, 207] on div "None" at bounding box center [617, 208] width 59 height 12
click at [619, 235] on div "CRO Reported" at bounding box center [615, 234] width 36 height 7
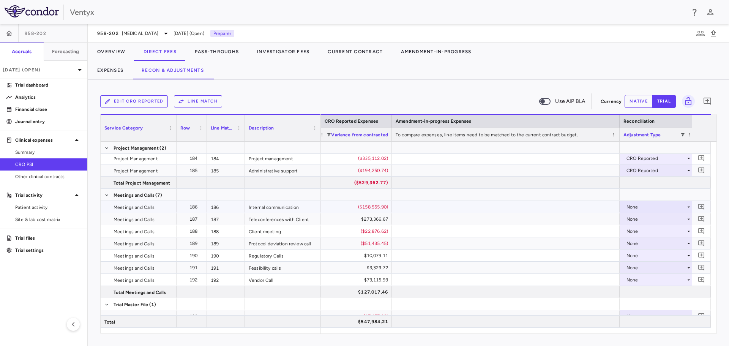
click at [654, 206] on div "None" at bounding box center [655, 207] width 59 height 12
click at [647, 237] on li "CRO Reported" at bounding box center [657, 232] width 75 height 11
click at [640, 221] on div "None" at bounding box center [655, 219] width 59 height 12
click at [640, 242] on div "None" at bounding box center [655, 243] width 59 height 12
click at [639, 223] on div at bounding box center [364, 173] width 729 height 346
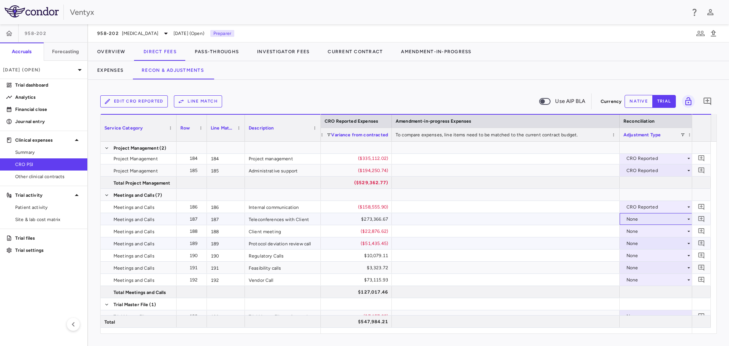
click at [639, 222] on div "None" at bounding box center [655, 219] width 59 height 12
click at [642, 242] on div "CRO Reported" at bounding box center [653, 245] width 36 height 7
click at [645, 230] on div "None" at bounding box center [655, 231] width 59 height 12
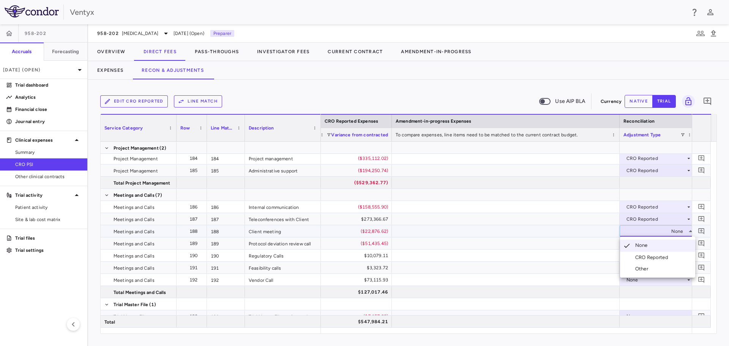
click at [649, 253] on li "CRO Reported" at bounding box center [657, 257] width 75 height 11
click at [643, 241] on div "None" at bounding box center [655, 243] width 59 height 12
click at [642, 245] on div "None" at bounding box center [655, 243] width 59 height 12
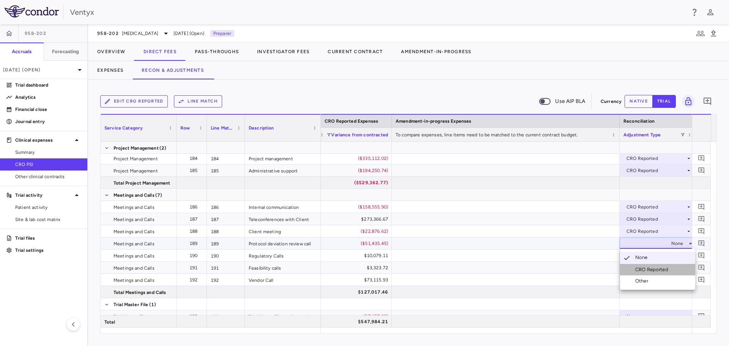
click at [643, 271] on div "CRO Reported" at bounding box center [653, 269] width 36 height 7
click at [640, 255] on div "None" at bounding box center [655, 255] width 59 height 12
click at [640, 254] on div "None" at bounding box center [655, 255] width 59 height 12
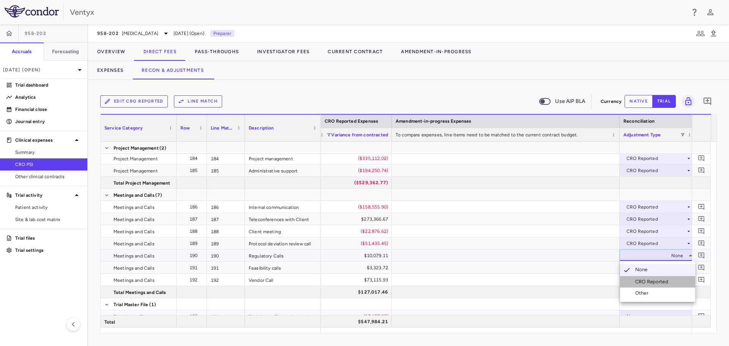
click at [645, 279] on div "CRO Reported" at bounding box center [653, 281] width 36 height 7
click at [638, 266] on div "None" at bounding box center [655, 268] width 59 height 12
click at [645, 269] on div "None" at bounding box center [655, 268] width 59 height 12
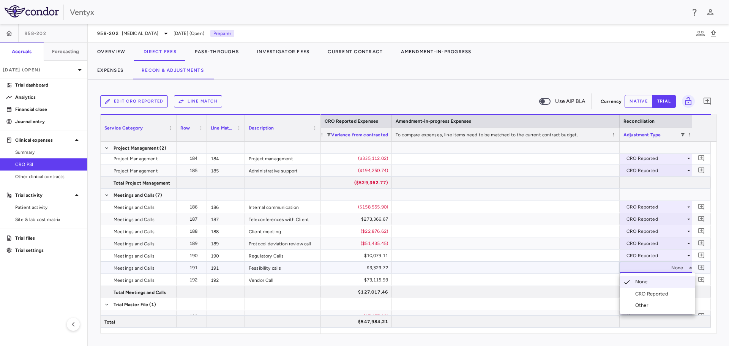
click at [651, 297] on div "CRO Reported" at bounding box center [653, 293] width 36 height 7
click at [648, 281] on div "None" at bounding box center [655, 280] width 59 height 12
click at [645, 282] on div "None" at bounding box center [655, 280] width 59 height 12
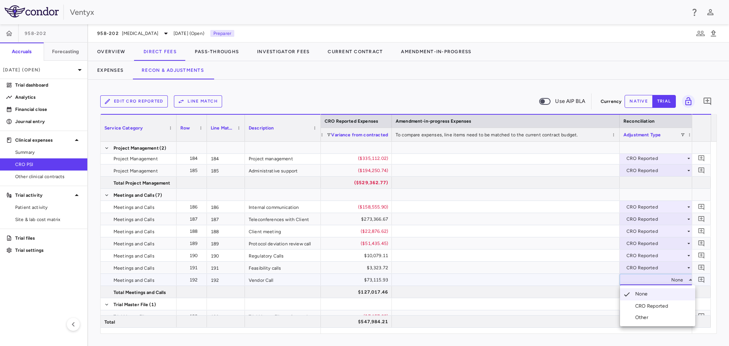
click at [646, 304] on div "CRO Reported" at bounding box center [653, 306] width 36 height 7
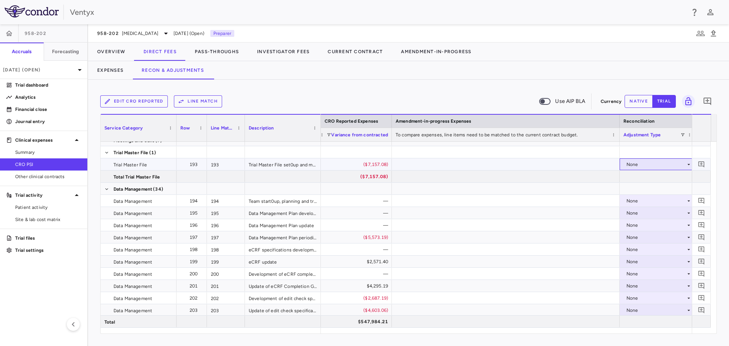
click at [655, 162] on div "None" at bounding box center [655, 164] width 59 height 12
click at [653, 188] on div "CRO Reported" at bounding box center [653, 190] width 36 height 7
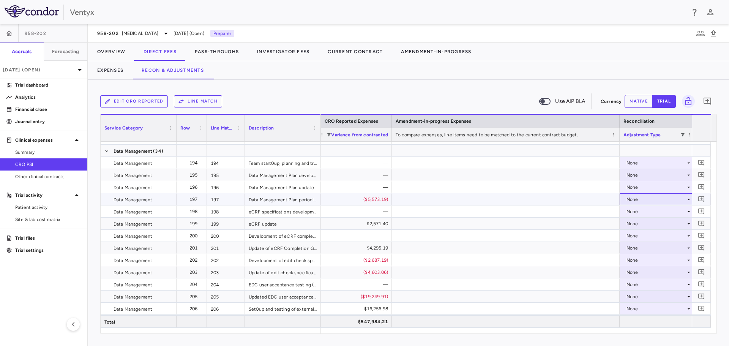
click at [645, 200] on div "None" at bounding box center [655, 199] width 59 height 12
click at [648, 225] on div "CRO Reported" at bounding box center [653, 225] width 36 height 7
click at [638, 223] on div "None" at bounding box center [655, 224] width 59 height 12
click at [638, 249] on div "None" at bounding box center [655, 248] width 59 height 12
click at [638, 219] on div at bounding box center [364, 173] width 729 height 346
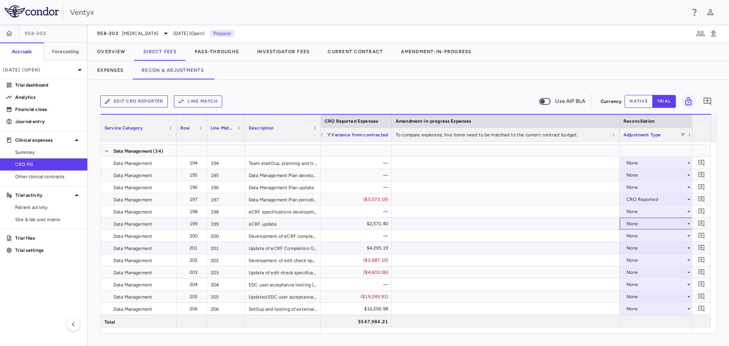
click at [638, 221] on div "None" at bounding box center [655, 224] width 59 height 12
click at [649, 249] on div "CRO Reported" at bounding box center [653, 249] width 36 height 7
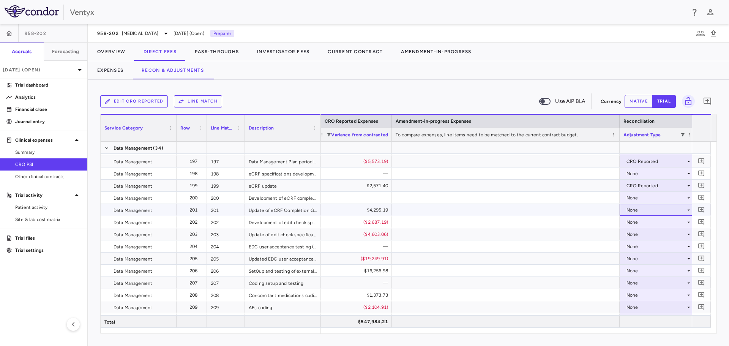
click at [639, 210] on div "None" at bounding box center [655, 210] width 59 height 12
click at [641, 235] on div "CRO Reported" at bounding box center [653, 236] width 36 height 7
click at [638, 220] on div "None" at bounding box center [655, 222] width 59 height 12
click at [639, 222] on div "None" at bounding box center [655, 222] width 59 height 12
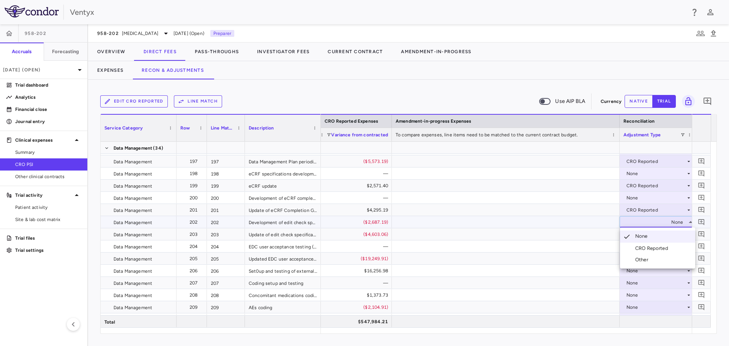
click at [643, 251] on div "CRO Reported" at bounding box center [653, 248] width 36 height 7
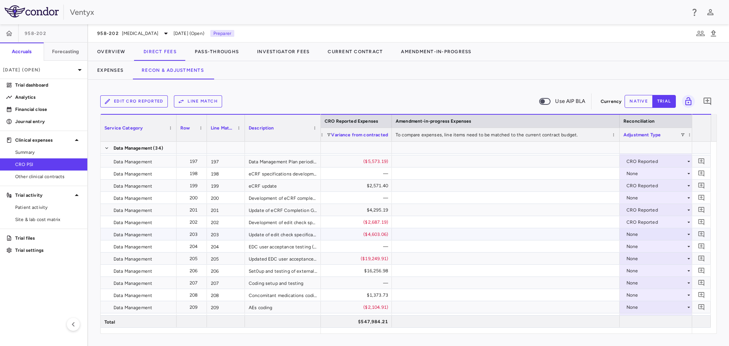
click at [634, 233] on div "None" at bounding box center [655, 234] width 59 height 12
click at [634, 262] on div "CRO Reported" at bounding box center [645, 260] width 51 height 7
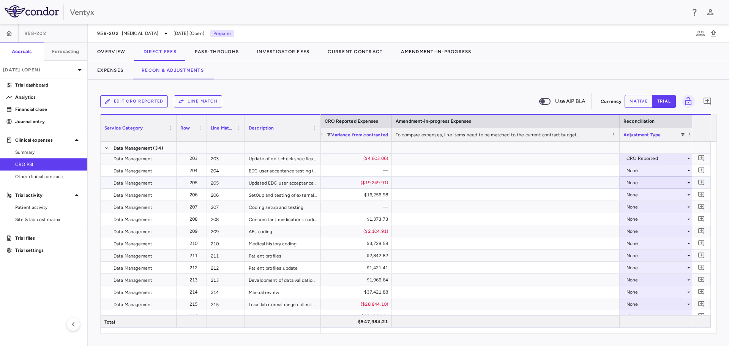
click at [639, 184] on div "None" at bounding box center [655, 183] width 59 height 12
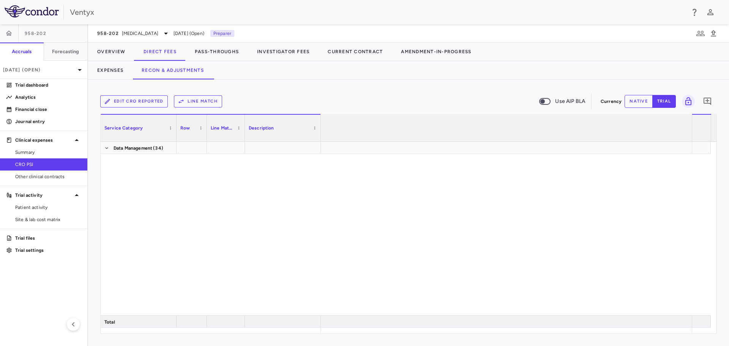
scroll to position [0, 1352]
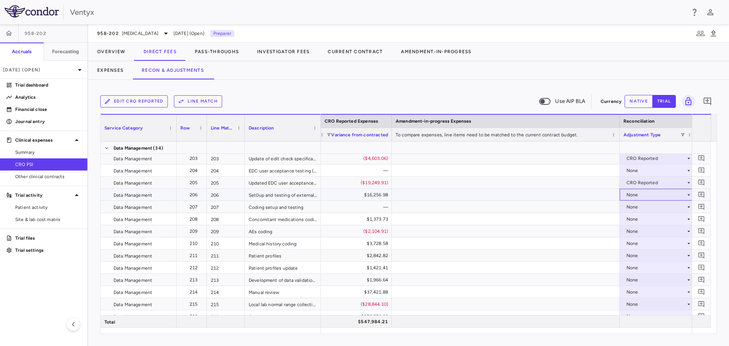
click at [639, 195] on div "None" at bounding box center [655, 195] width 59 height 12
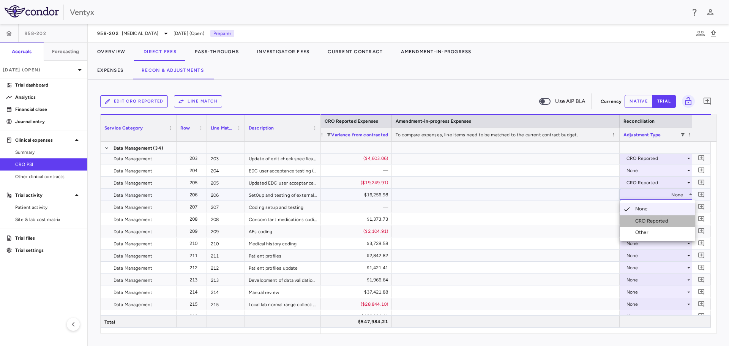
click at [643, 216] on li "CRO Reported" at bounding box center [657, 220] width 75 height 11
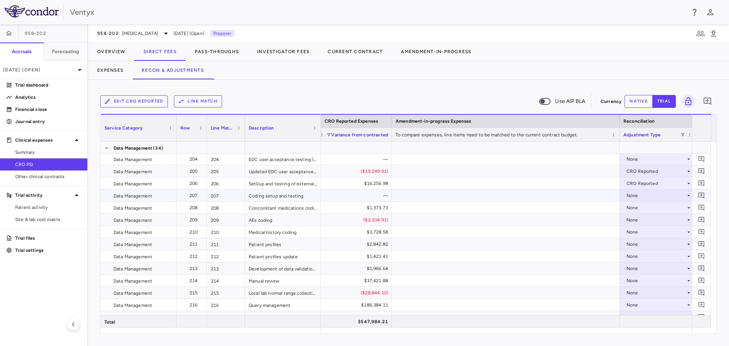
scroll to position [2809, 0]
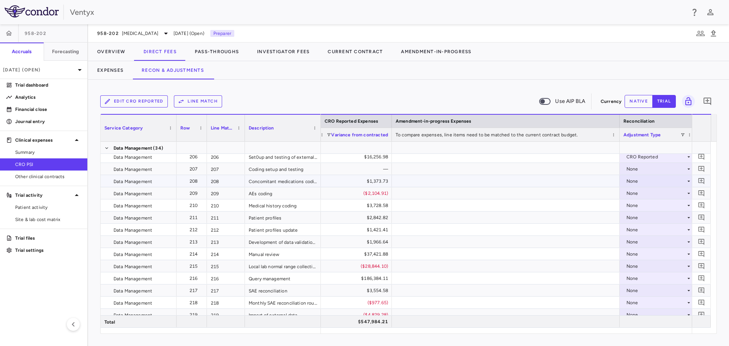
click at [649, 183] on div "None" at bounding box center [655, 181] width 59 height 12
click at [645, 209] on div "CRO Reported" at bounding box center [653, 207] width 36 height 7
click at [637, 192] on div "None" at bounding box center [655, 193] width 59 height 12
click at [644, 215] on div "None" at bounding box center [655, 217] width 59 height 12
click at [637, 191] on div at bounding box center [364, 173] width 729 height 346
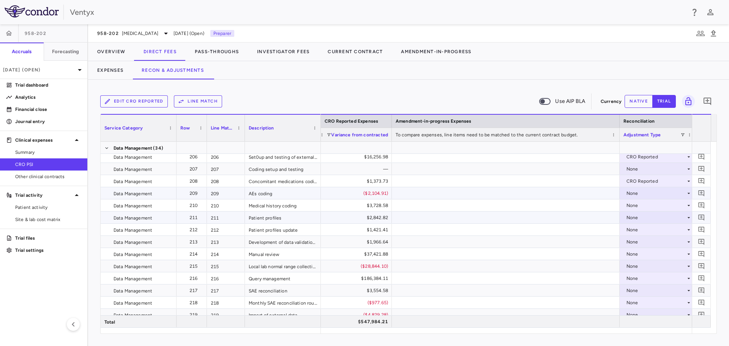
click at [637, 191] on div "None" at bounding box center [655, 193] width 59 height 12
click at [645, 215] on li "CRO Reported" at bounding box center [657, 219] width 75 height 11
click at [643, 204] on div "None" at bounding box center [655, 205] width 59 height 12
click at [636, 209] on div "None" at bounding box center [655, 205] width 59 height 12
click at [638, 233] on div "CRO Reported" at bounding box center [653, 231] width 36 height 7
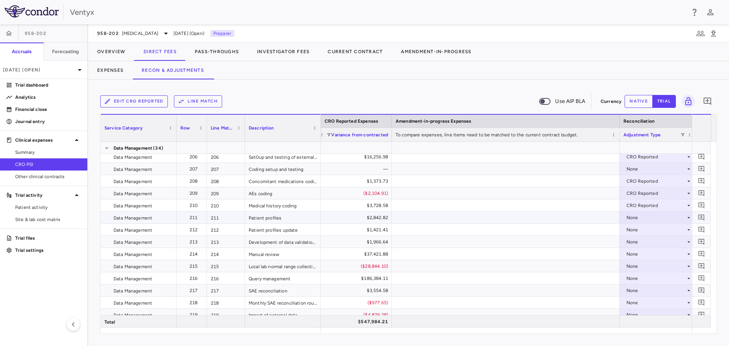
click at [630, 217] on div "None" at bounding box center [655, 217] width 59 height 12
click at [637, 241] on div "None" at bounding box center [655, 242] width 59 height 12
click at [632, 218] on div at bounding box center [364, 173] width 729 height 346
click at [632, 218] on div "None" at bounding box center [655, 217] width 59 height 12
click at [641, 243] on div "CRO Reported" at bounding box center [653, 243] width 36 height 7
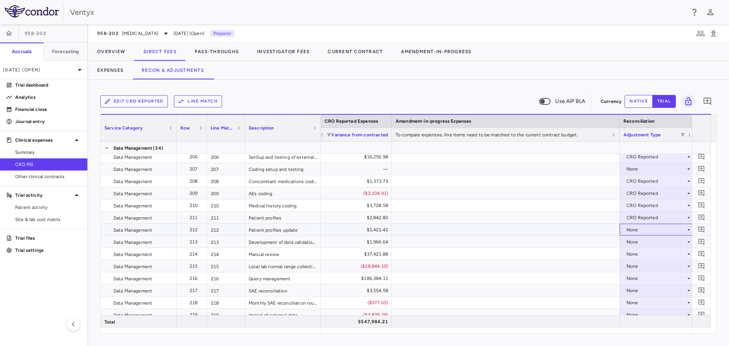
click at [637, 228] on div "None" at bounding box center [655, 230] width 59 height 12
click at [645, 252] on li "CRO Reported" at bounding box center [657, 255] width 75 height 11
click at [640, 239] on div "None" at bounding box center [655, 242] width 59 height 12
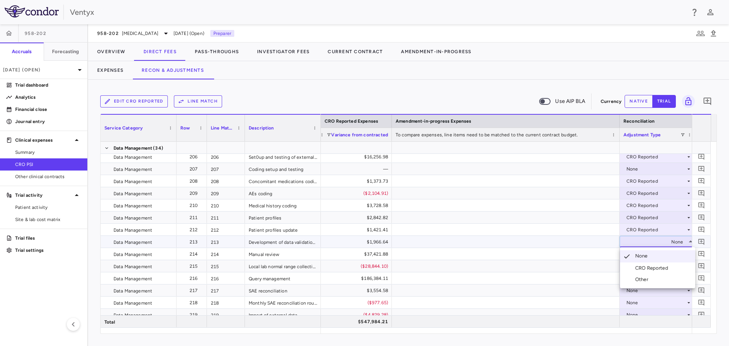
click at [646, 265] on div "CRO Reported" at bounding box center [653, 268] width 36 height 7
click at [642, 251] on div "None" at bounding box center [655, 254] width 59 height 12
click at [646, 279] on div "None" at bounding box center [655, 278] width 59 height 12
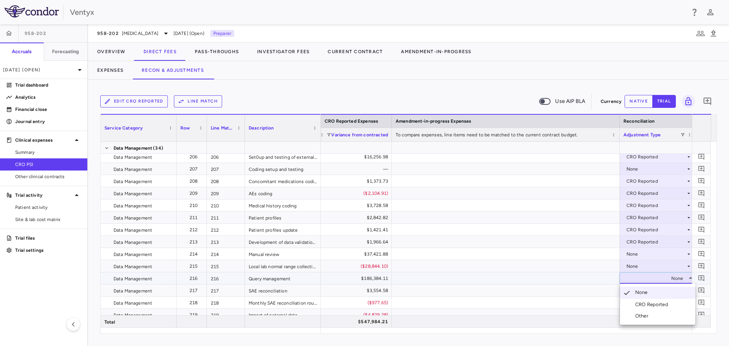
click at [637, 246] on div at bounding box center [364, 173] width 729 height 346
click at [637, 253] on div "None" at bounding box center [655, 254] width 59 height 12
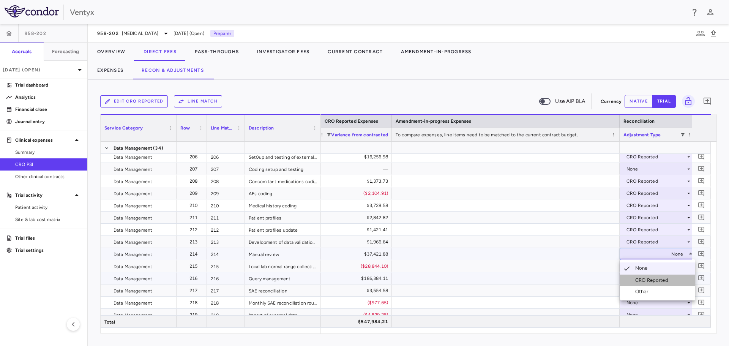
click at [645, 282] on div "CRO Reported" at bounding box center [653, 280] width 36 height 7
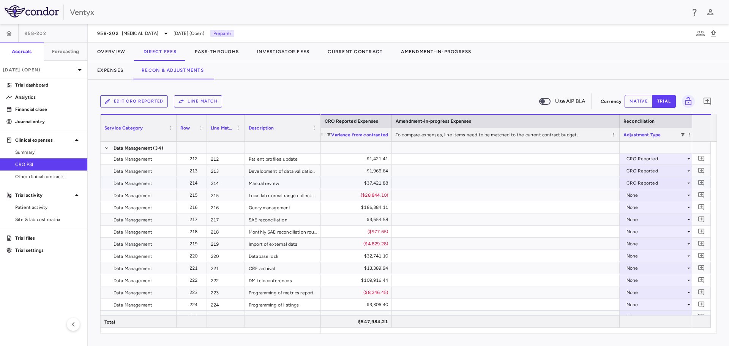
scroll to position [2885, 0]
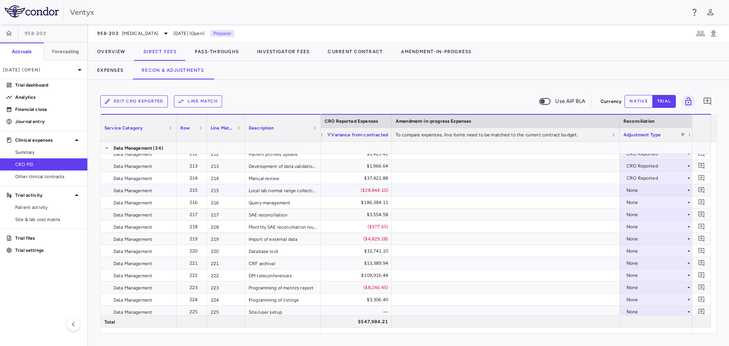
click at [634, 189] on div "None" at bounding box center [655, 190] width 59 height 12
click at [641, 216] on div "CRO Reported" at bounding box center [653, 216] width 36 height 7
click at [637, 203] on div "None" at bounding box center [655, 202] width 59 height 12
click at [644, 229] on div "None" at bounding box center [655, 227] width 59 height 12
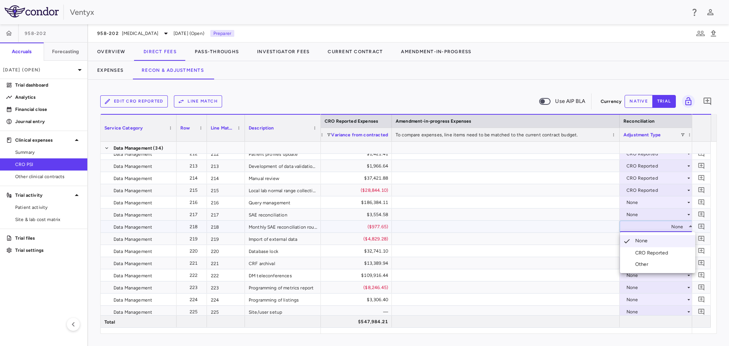
click at [636, 204] on div at bounding box center [364, 173] width 729 height 346
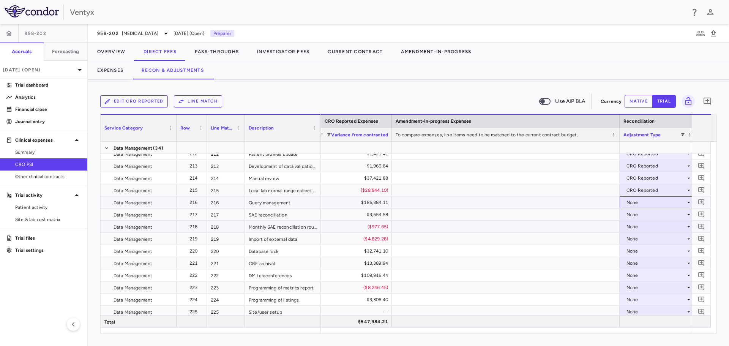
click at [636, 203] on div "None" at bounding box center [655, 202] width 59 height 12
click at [641, 226] on div "CRO Reported" at bounding box center [653, 228] width 36 height 7
click at [635, 212] on div "None" at bounding box center [655, 214] width 59 height 12
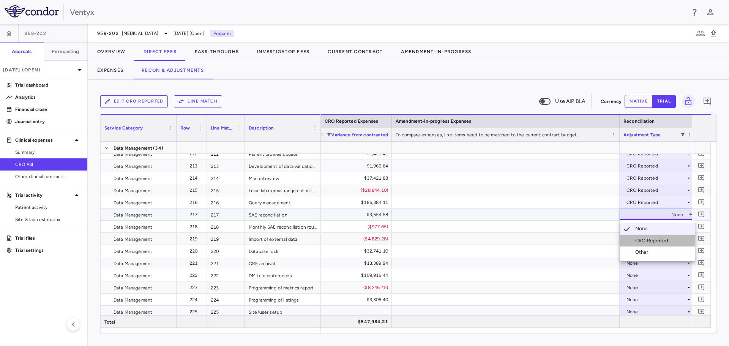
click at [639, 236] on li "CRO Reported" at bounding box center [657, 240] width 75 height 11
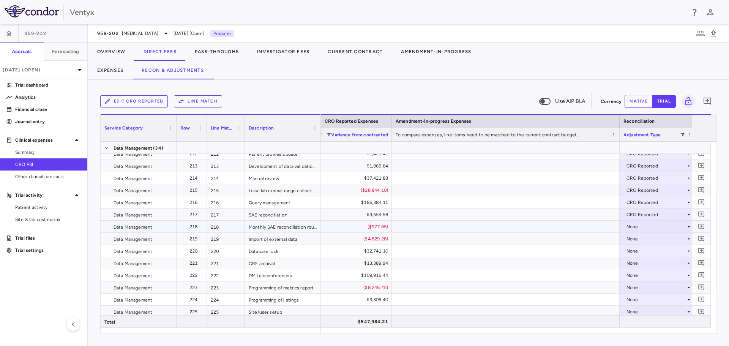
click at [639, 225] on div "None" at bounding box center [655, 227] width 59 height 12
click at [517, 230] on div at bounding box center [506, 227] width 228 height 12
click at [664, 241] on div "None" at bounding box center [655, 239] width 59 height 12
click at [663, 267] on div "CRO Reported" at bounding box center [653, 265] width 36 height 7
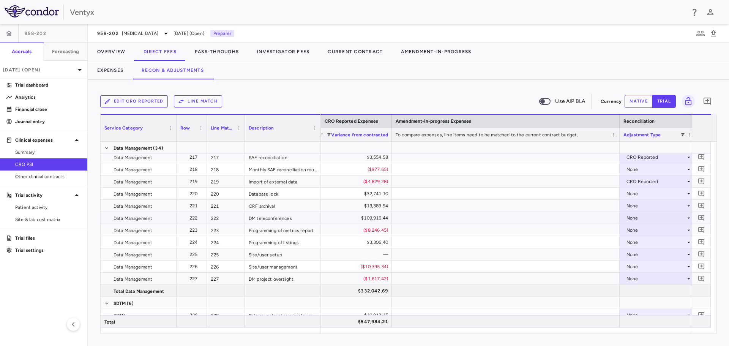
scroll to position [2961, 0]
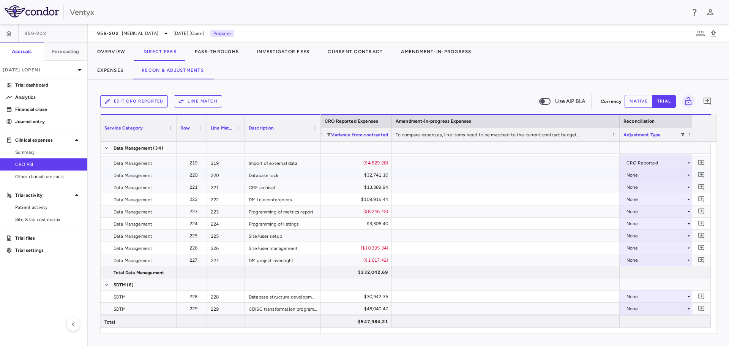
click at [637, 173] on div "None" at bounding box center [655, 175] width 59 height 12
click at [637, 202] on div "CRO Reported" at bounding box center [653, 201] width 36 height 7
click at [630, 183] on div "None" at bounding box center [655, 187] width 59 height 12
click at [635, 210] on div "None" at bounding box center [655, 211] width 59 height 12
click at [634, 184] on div at bounding box center [364, 173] width 729 height 346
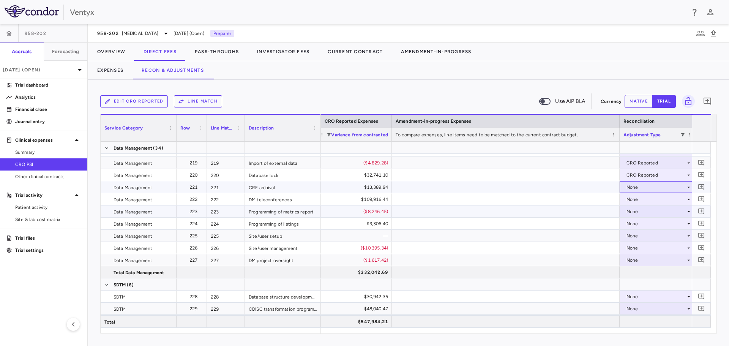
click at [633, 185] on div "None" at bounding box center [655, 187] width 59 height 12
click at [638, 211] on div "CRO Reported" at bounding box center [653, 213] width 36 height 7
click at [636, 199] on div "None" at bounding box center [655, 199] width 59 height 12
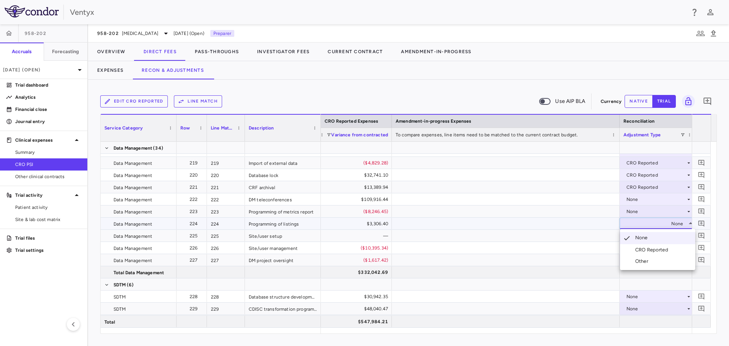
click at [638, 201] on div at bounding box center [364, 173] width 729 height 346
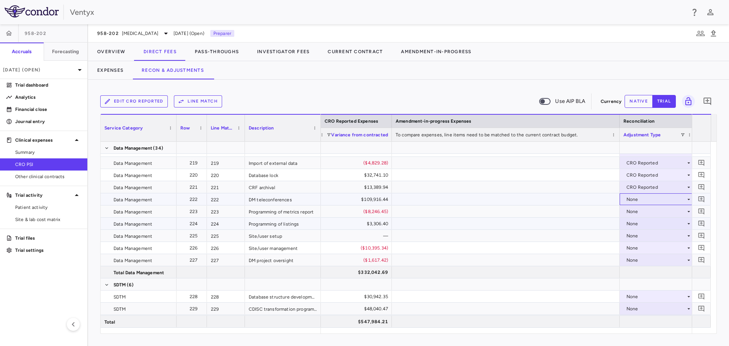
click at [638, 201] on div "None" at bounding box center [655, 199] width 59 height 12
click at [642, 224] on div "CRO Reported" at bounding box center [653, 225] width 36 height 7
click at [643, 210] on div "None" at bounding box center [655, 211] width 59 height 12
click at [644, 209] on div "None" at bounding box center [655, 211] width 59 height 12
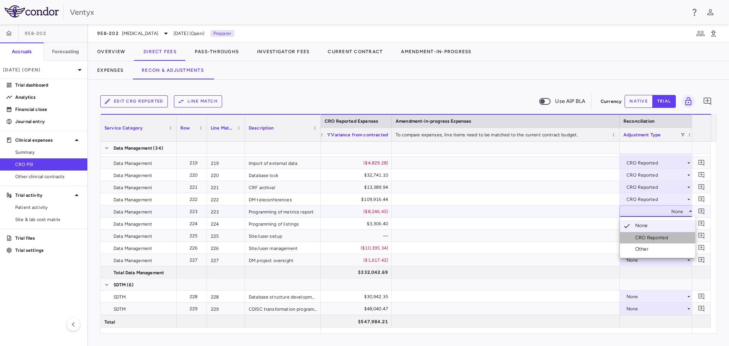
click at [648, 239] on div "CRO Reported" at bounding box center [653, 237] width 36 height 7
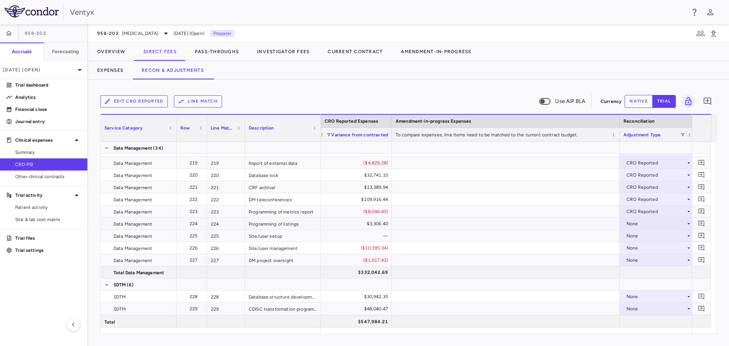
click at [643, 222] on div "None" at bounding box center [655, 224] width 59 height 12
click at [645, 250] on div "CRO Reported" at bounding box center [653, 249] width 36 height 7
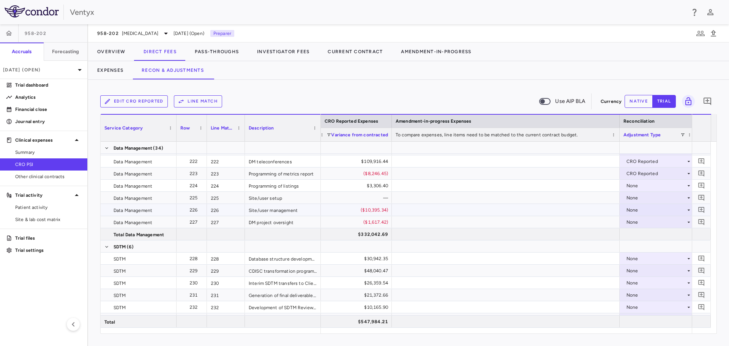
scroll to position [3037, 0]
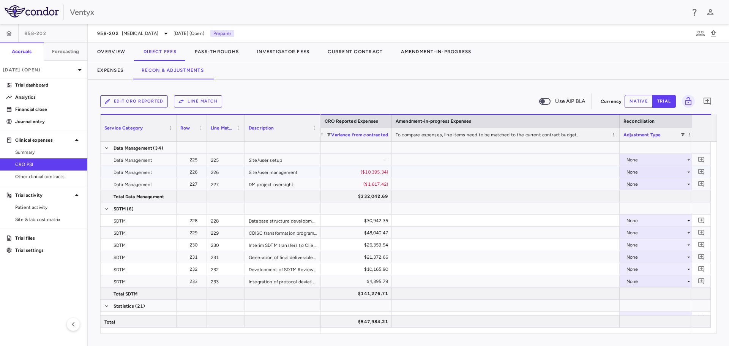
click at [645, 173] on div "None" at bounding box center [655, 172] width 59 height 12
click at [647, 197] on div "CRO Reported" at bounding box center [653, 198] width 36 height 7
click at [648, 186] on div "None" at bounding box center [655, 184] width 59 height 12
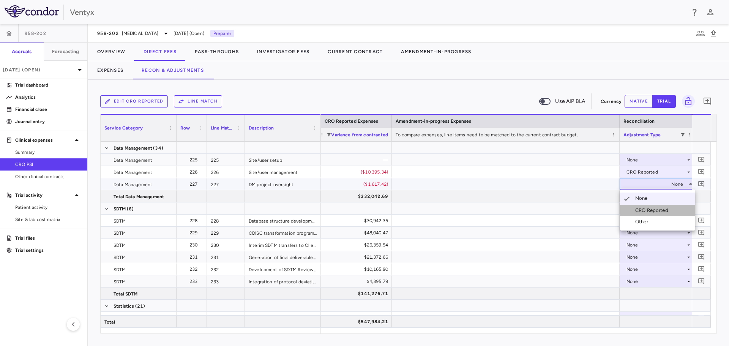
click at [650, 209] on div "CRO Reported" at bounding box center [653, 210] width 36 height 7
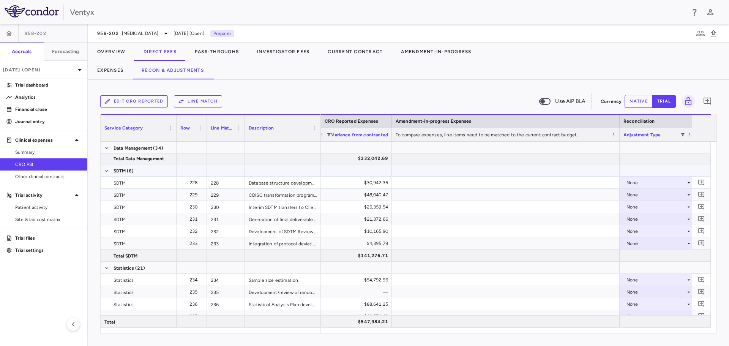
scroll to position [3075, 0]
click at [633, 180] on div "None" at bounding box center [655, 183] width 59 height 12
click at [635, 208] on div "CRO Reported" at bounding box center [653, 208] width 36 height 7
click at [642, 195] on div "None" at bounding box center [655, 195] width 59 height 12
click at [651, 222] on div "CRO Reported" at bounding box center [653, 221] width 36 height 7
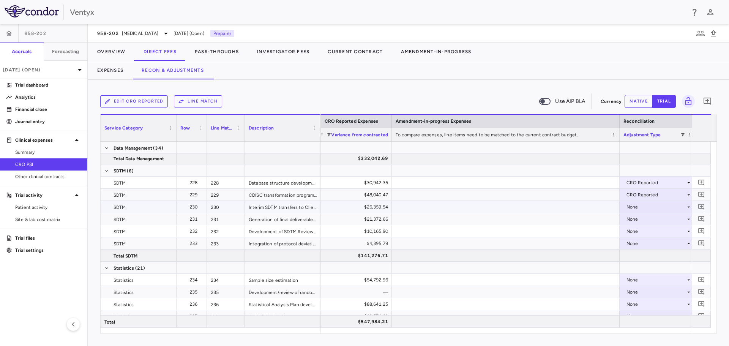
click at [637, 208] on div "None" at bounding box center [655, 207] width 59 height 12
click at [647, 228] on li "CRO Reported" at bounding box center [657, 232] width 75 height 11
click at [652, 216] on div "None" at bounding box center [655, 219] width 59 height 12
click at [659, 247] on div "CRO Reported" at bounding box center [653, 245] width 36 height 7
click at [648, 232] on div "None" at bounding box center [655, 231] width 59 height 12
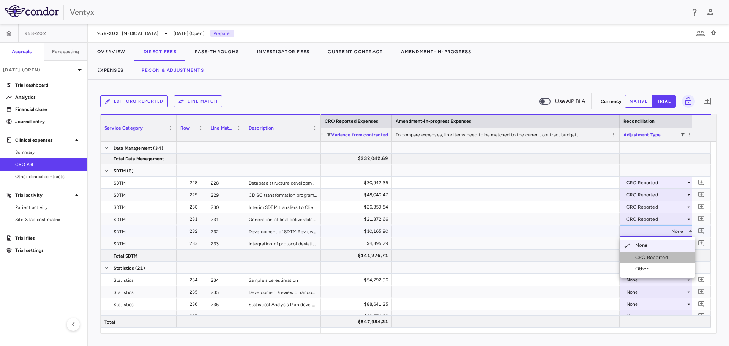
click at [649, 257] on div "CRO Reported" at bounding box center [653, 257] width 36 height 7
click at [640, 242] on div "None" at bounding box center [655, 243] width 59 height 12
click at [642, 240] on div "None" at bounding box center [655, 243] width 59 height 12
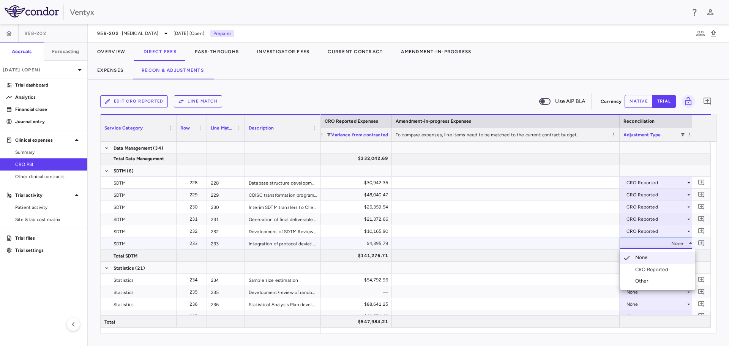
click at [647, 265] on li "CRO Reported" at bounding box center [657, 269] width 75 height 11
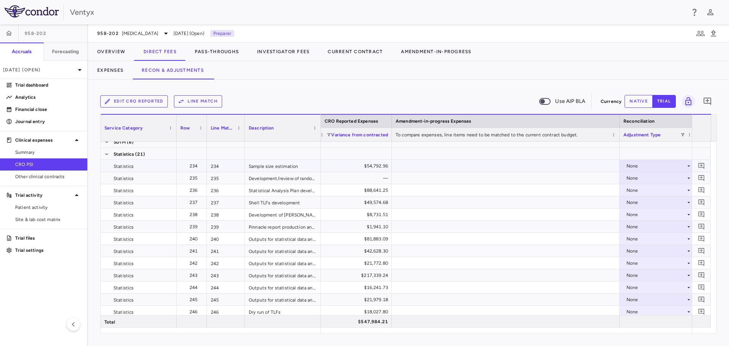
click at [645, 162] on div "None" at bounding box center [655, 166] width 59 height 12
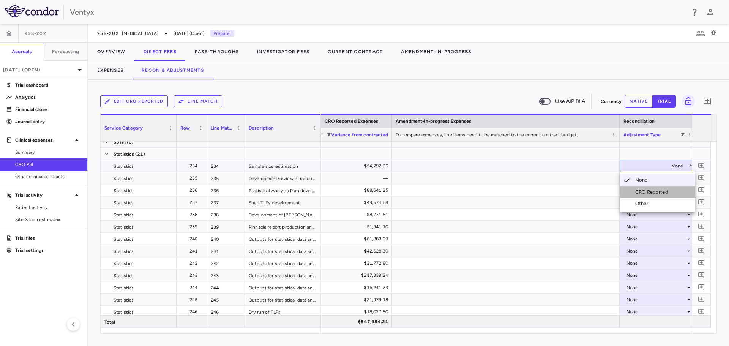
click at [642, 196] on li "CRO Reported" at bounding box center [657, 191] width 75 height 11
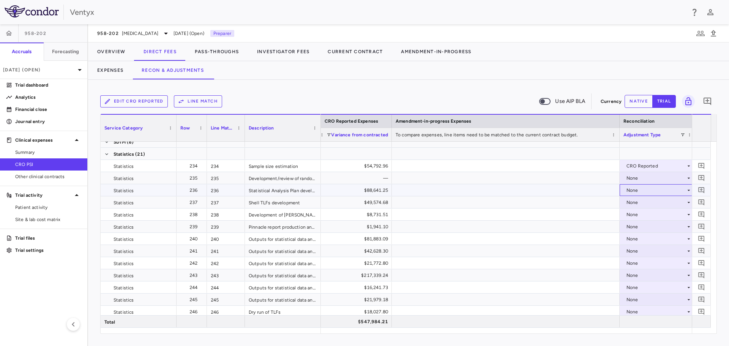
click at [643, 188] on div "None" at bounding box center [655, 190] width 59 height 12
click at [646, 192] on div "None" at bounding box center [655, 190] width 59 height 12
click at [648, 216] on div "CRO Reported" at bounding box center [653, 216] width 36 height 7
click at [646, 202] on div "None" at bounding box center [655, 202] width 59 height 12
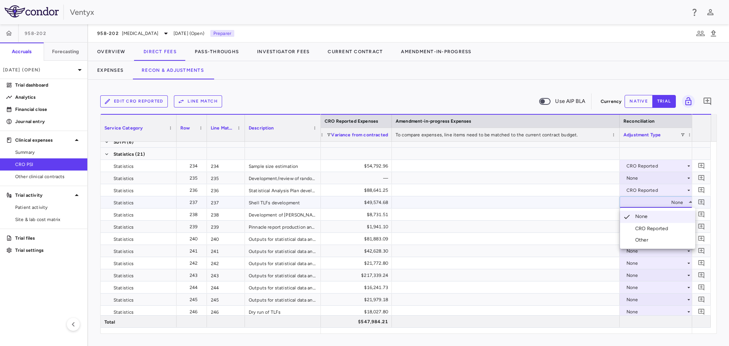
click at [645, 227] on div "CRO Reported" at bounding box center [653, 228] width 36 height 7
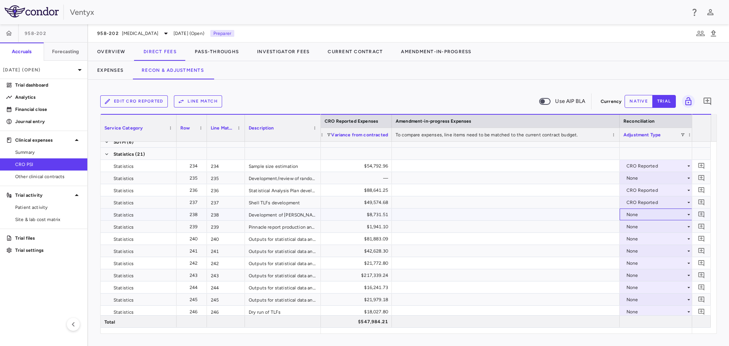
click at [647, 214] on div "None" at bounding box center [655, 214] width 59 height 12
click at [653, 240] on div "CRO Reported" at bounding box center [653, 240] width 36 height 7
click at [644, 225] on div "None" at bounding box center [655, 227] width 59 height 12
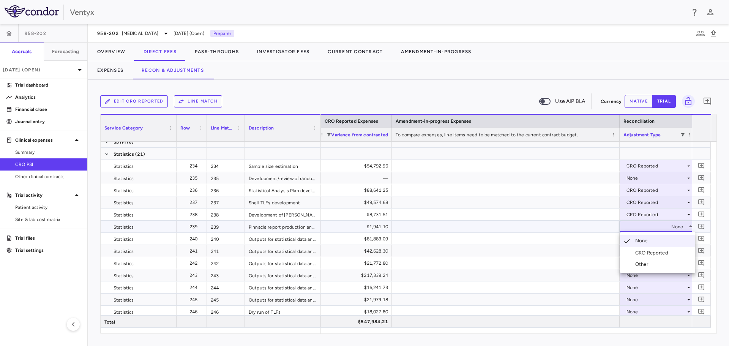
click at [645, 252] on div "CRO Reported" at bounding box center [653, 252] width 36 height 7
click at [637, 240] on div "None" at bounding box center [655, 239] width 59 height 12
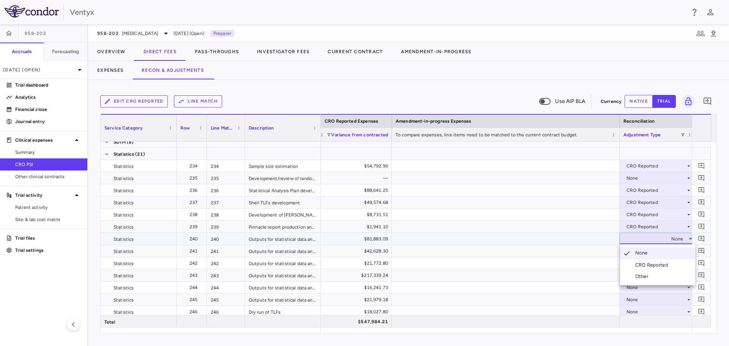
click at [637, 262] on div "CRO Reported" at bounding box center [653, 265] width 36 height 7
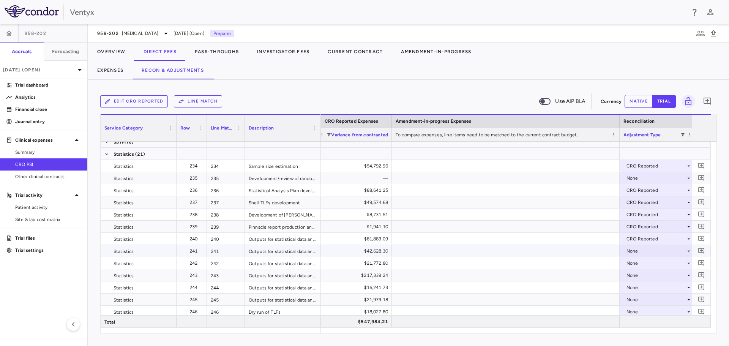
click at [631, 251] on div "None" at bounding box center [655, 251] width 59 height 12
click at [633, 252] on div "None" at bounding box center [655, 251] width 59 height 12
click at [638, 271] on li "CRO Reported" at bounding box center [657, 276] width 75 height 11
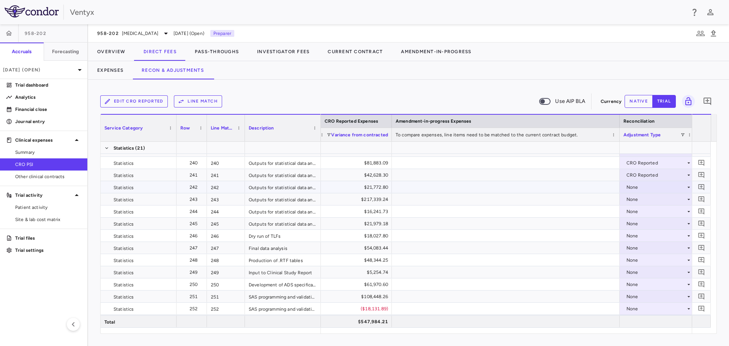
click at [629, 187] on div "None" at bounding box center [655, 187] width 59 height 12
click at [635, 212] on div "CRO Reported" at bounding box center [653, 213] width 36 height 7
click at [638, 201] on div "None" at bounding box center [655, 199] width 59 height 12
click at [640, 227] on div "CRO Reported" at bounding box center [653, 225] width 36 height 7
click at [642, 211] on div "None" at bounding box center [655, 211] width 59 height 12
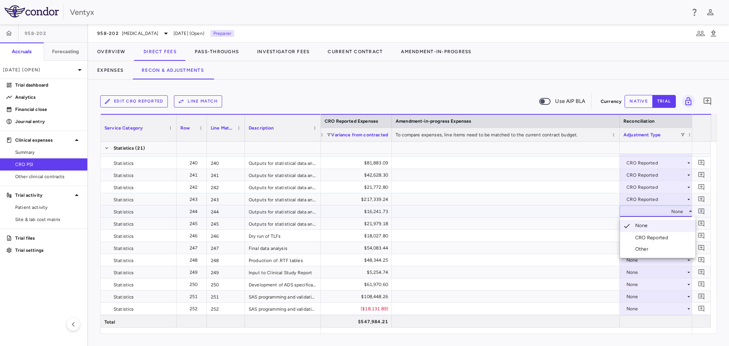
click at [643, 233] on li "CRO Reported" at bounding box center [657, 237] width 75 height 11
click at [639, 225] on div "None" at bounding box center [655, 224] width 59 height 12
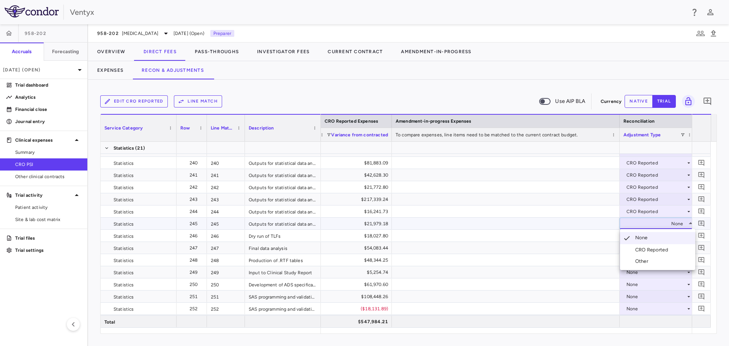
click at [645, 247] on div "CRO Reported" at bounding box center [653, 249] width 36 height 7
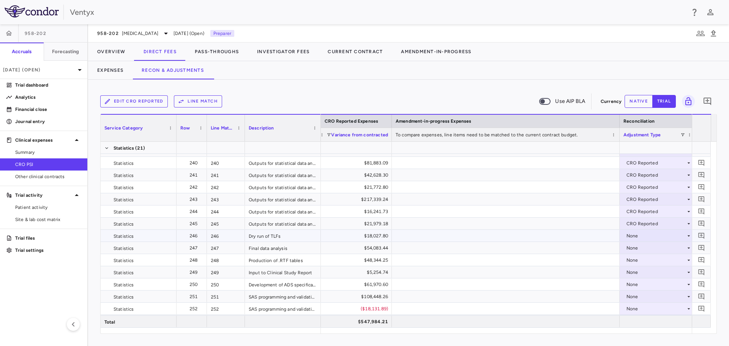
click at [642, 236] on div "None" at bounding box center [655, 236] width 59 height 12
click at [648, 263] on div "CRO Reported" at bounding box center [653, 262] width 36 height 7
click at [639, 247] on div "None" at bounding box center [655, 248] width 59 height 12
click at [642, 275] on div "CRO Reported" at bounding box center [653, 274] width 36 height 7
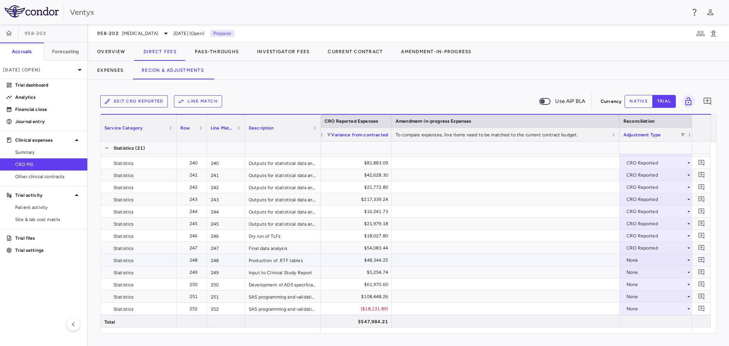
click at [640, 260] on div "None" at bounding box center [655, 260] width 59 height 12
click at [635, 257] on div "None" at bounding box center [655, 260] width 59 height 12
click at [638, 286] on div "CRO Reported" at bounding box center [653, 286] width 36 height 7
click at [638, 272] on div "None" at bounding box center [655, 272] width 59 height 12
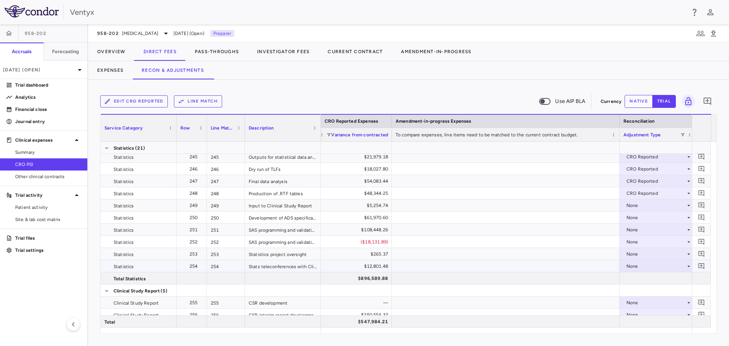
scroll to position [3340, 0]
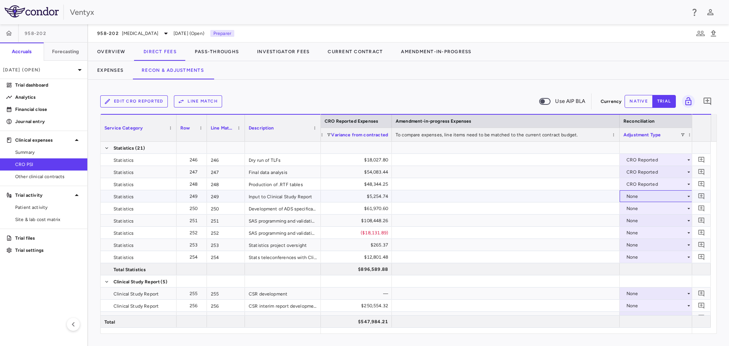
click at [640, 198] on div "None" at bounding box center [655, 196] width 59 height 12
click at [646, 226] on li "CRO Reported" at bounding box center [657, 222] width 75 height 11
click at [642, 210] on div "None" at bounding box center [655, 208] width 59 height 12
click at [646, 233] on div "None" at bounding box center [655, 233] width 59 height 12
click at [640, 212] on div at bounding box center [364, 173] width 729 height 346
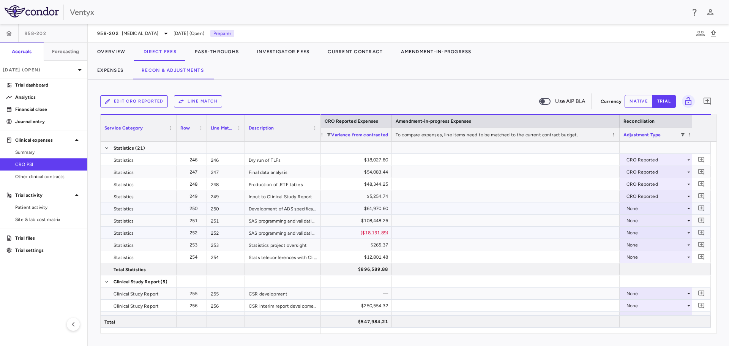
click at [640, 207] on div "None" at bounding box center [655, 208] width 59 height 12
click at [641, 233] on div "CRO Reported" at bounding box center [653, 234] width 36 height 7
click at [641, 221] on div "None" at bounding box center [655, 220] width 59 height 12
click at [637, 218] on div "None" at bounding box center [655, 220] width 59 height 12
click at [642, 248] on div "CRO Reported" at bounding box center [653, 246] width 36 height 7
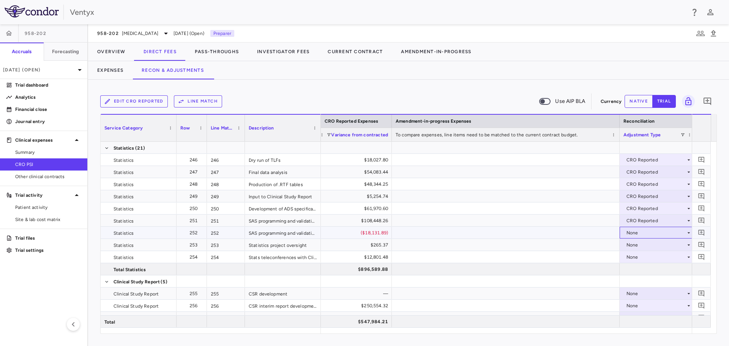
click at [642, 232] on div "None" at bounding box center [655, 233] width 59 height 12
click at [645, 255] on div "None" at bounding box center [655, 257] width 59 height 12
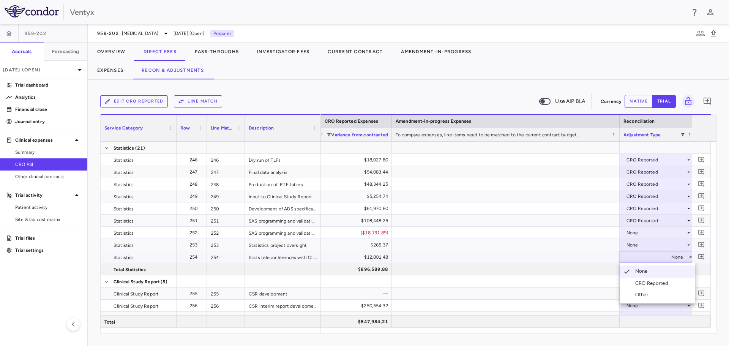
click at [605, 238] on div at bounding box center [364, 173] width 729 height 346
click at [633, 229] on div "None" at bounding box center [655, 233] width 59 height 12
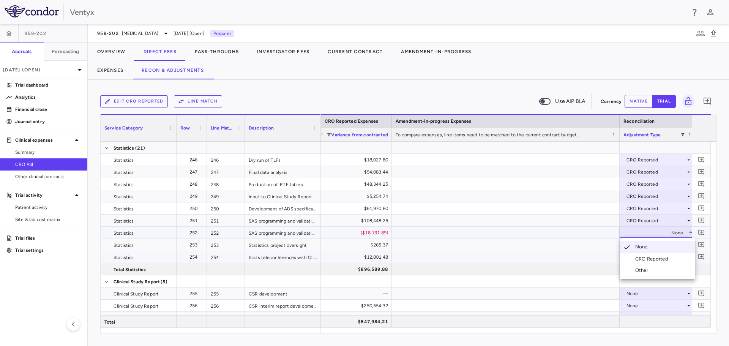
click at [645, 262] on li "CRO Reported" at bounding box center [657, 258] width 75 height 11
click at [644, 257] on div "None" at bounding box center [655, 257] width 59 height 12
click at [641, 259] on div "None" at bounding box center [655, 257] width 59 height 12
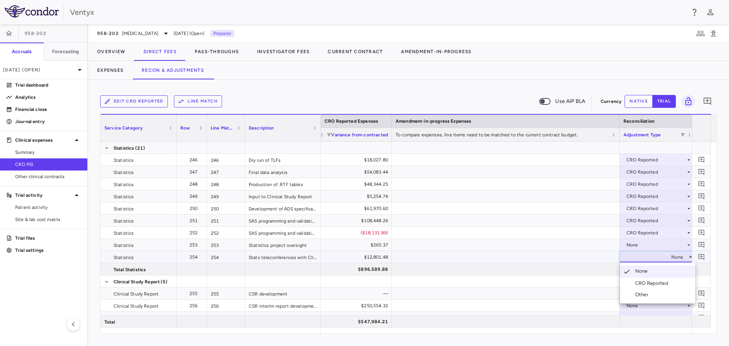
click at [642, 279] on li "CRO Reported" at bounding box center [657, 282] width 75 height 11
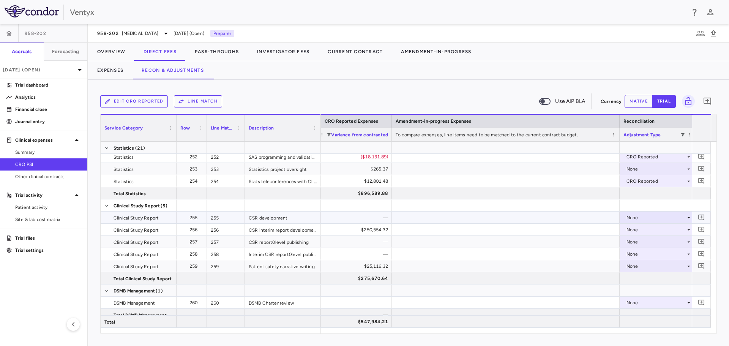
scroll to position [3454, 0]
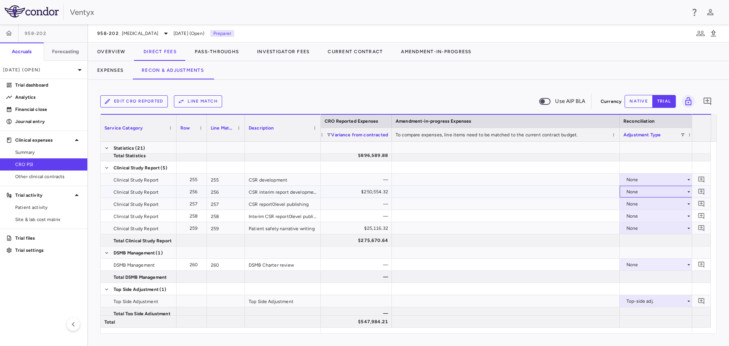
click at [640, 192] on div "None" at bounding box center [655, 192] width 59 height 12
click at [643, 214] on div "CRO Reported" at bounding box center [653, 217] width 36 height 7
click at [643, 217] on div "None" at bounding box center [655, 216] width 59 height 12
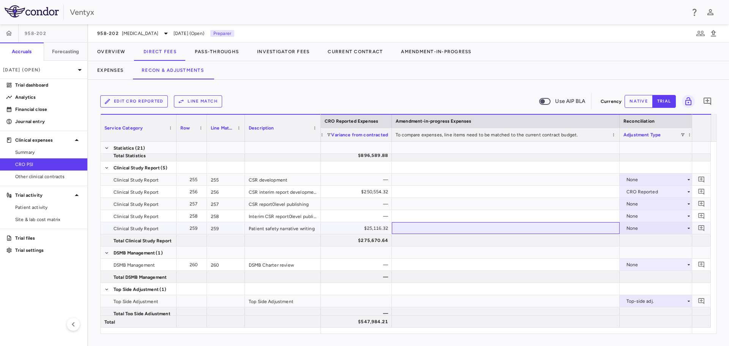
click at [580, 225] on div at bounding box center [506, 228] width 228 height 12
click at [632, 225] on div "None" at bounding box center [655, 228] width 59 height 12
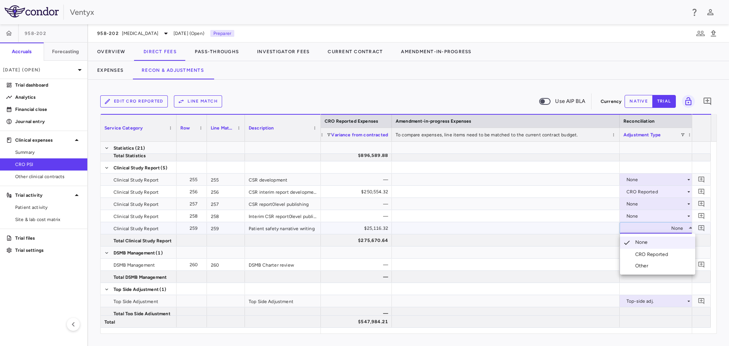
click at [639, 254] on div "CRO Reported" at bounding box center [653, 254] width 36 height 7
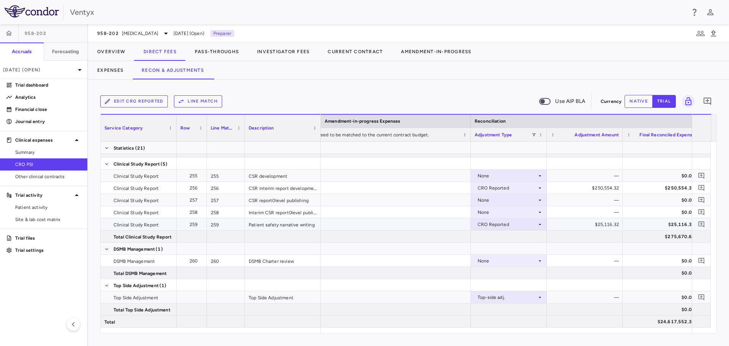
scroll to position [0, 1508]
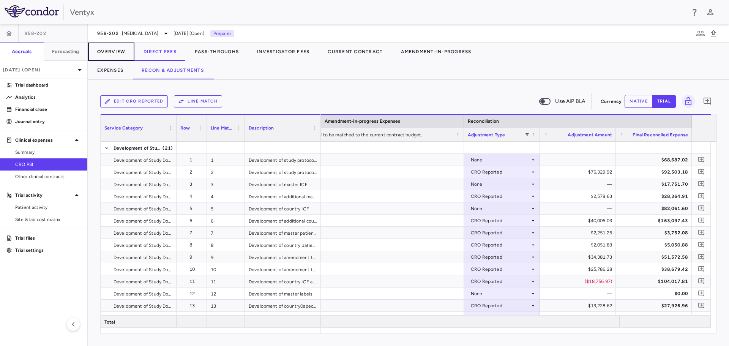
click at [114, 52] on button "Overview" at bounding box center [111, 52] width 46 height 18
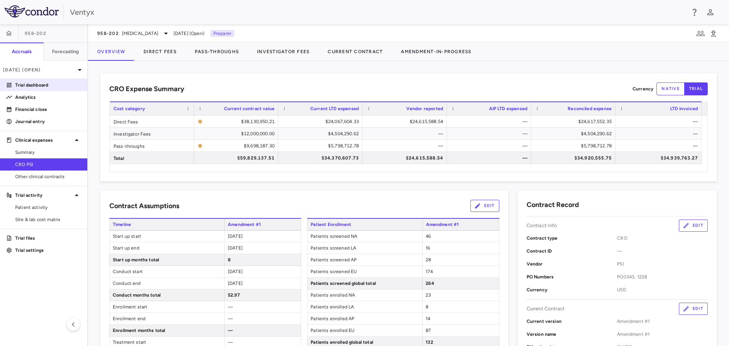
click at [26, 82] on p "Trial dashboard" at bounding box center [48, 85] width 66 height 7
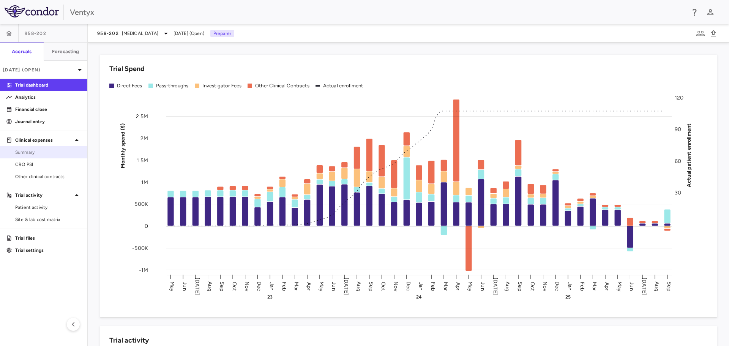
click at [39, 153] on span "Summary" at bounding box center [48, 152] width 66 height 7
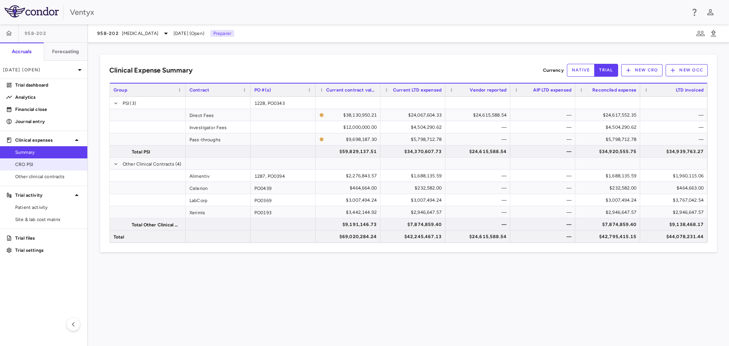
click at [34, 165] on span "CRO PSI" at bounding box center [48, 164] width 66 height 7
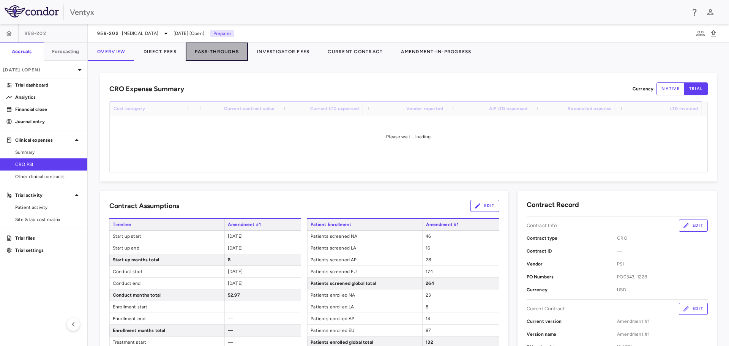
click at [205, 52] on button "Pass-Throughs" at bounding box center [217, 52] width 62 height 18
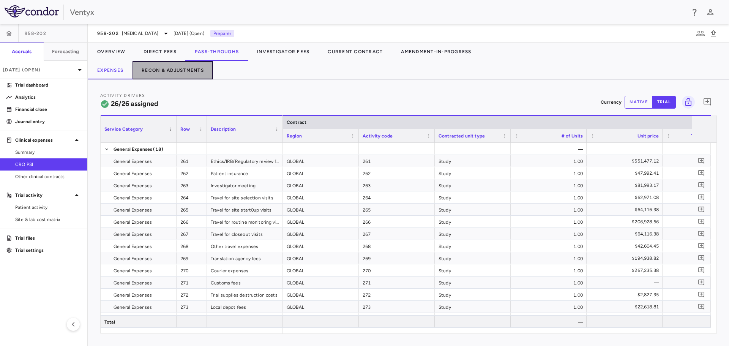
click at [174, 74] on button "Recon & Adjustments" at bounding box center [172, 70] width 80 height 18
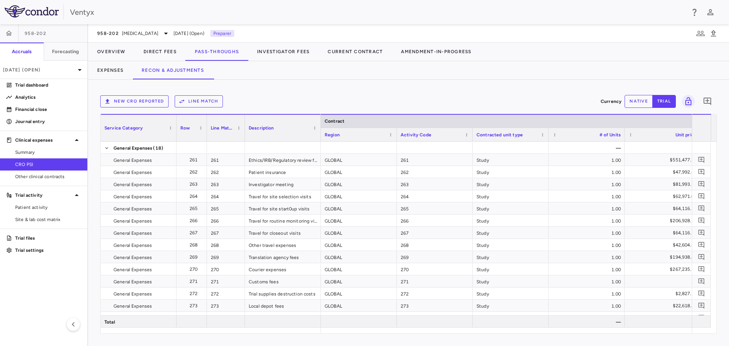
click at [151, 99] on button "New CRO reported" at bounding box center [134, 101] width 68 height 12
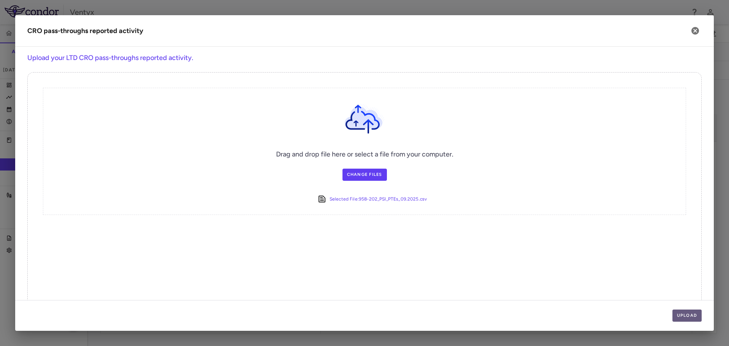
click at [681, 318] on button "Upload" at bounding box center [687, 315] width 30 height 12
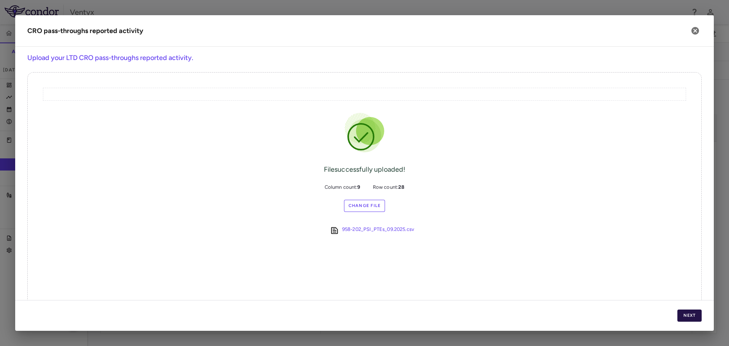
click at [697, 313] on button "Next" at bounding box center [689, 315] width 24 height 12
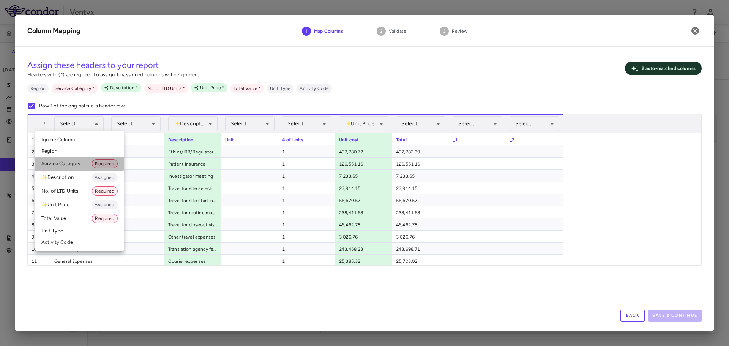
click at [65, 162] on li "Service Category Required" at bounding box center [79, 164] width 88 height 14
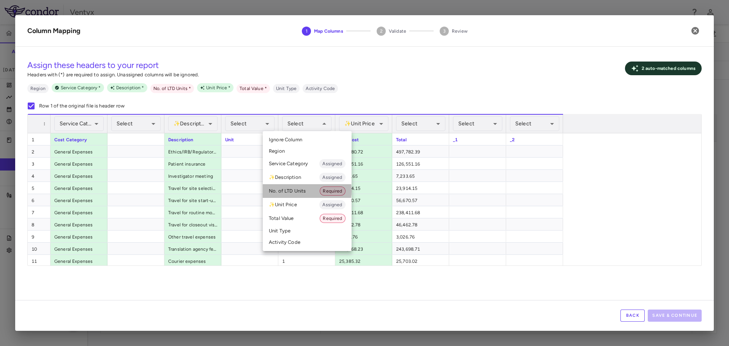
click at [293, 191] on li "No. of LTD Units Required" at bounding box center [307, 191] width 89 height 14
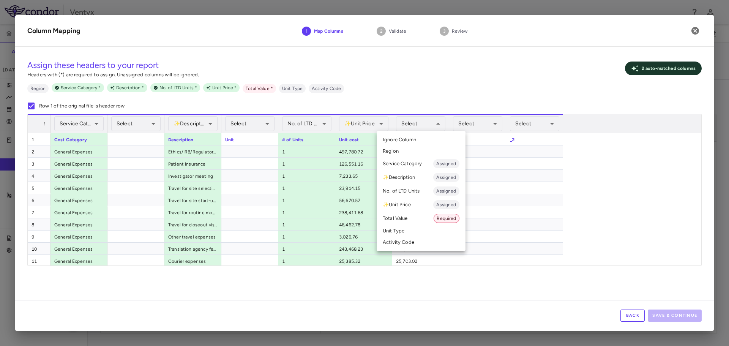
click at [406, 221] on li "Total Value Required" at bounding box center [421, 218] width 89 height 14
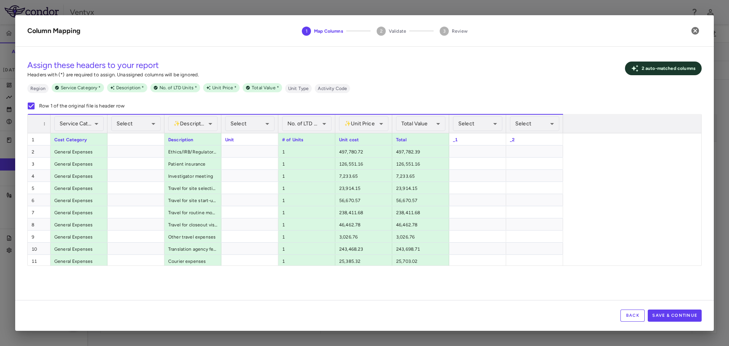
click at [604, 170] on div "1 Cost Cetegory Description Unit # of Units Unit cost Total _1 _2 2 General Exp…" at bounding box center [362, 303] width 668 height 340
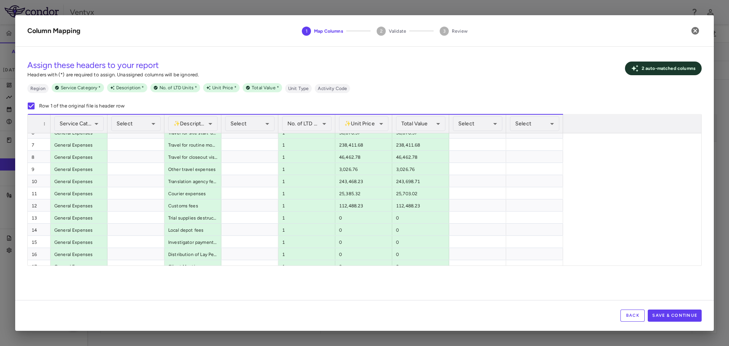
scroll to position [208, 0]
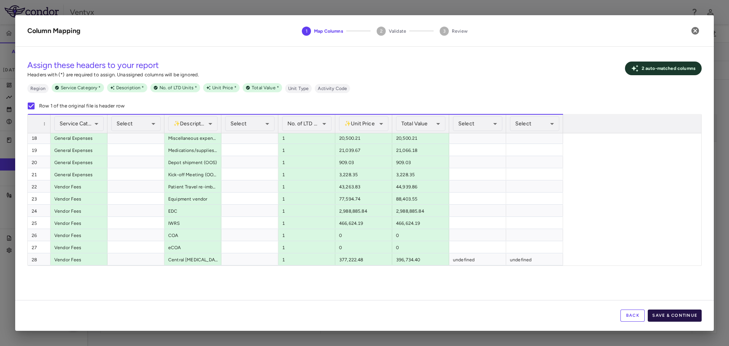
click at [673, 317] on button "Save & Continue" at bounding box center [675, 315] width 54 height 12
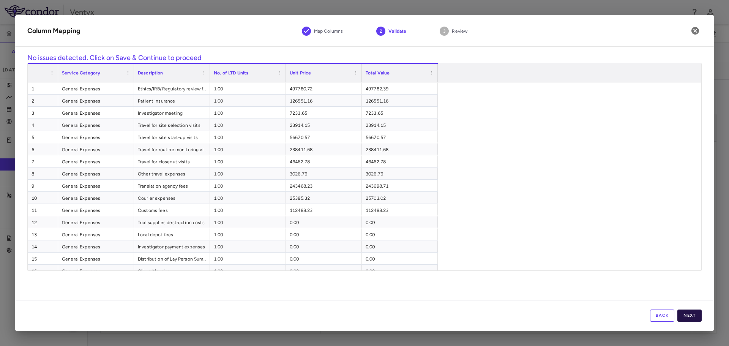
click at [695, 317] on button "Next" at bounding box center [689, 315] width 24 height 12
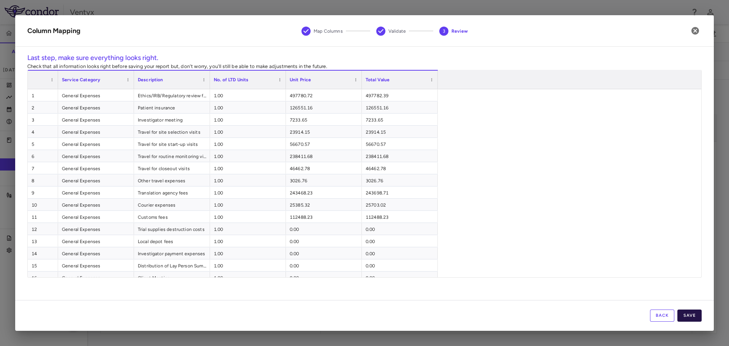
click at [695, 317] on button "Save" at bounding box center [689, 315] width 24 height 12
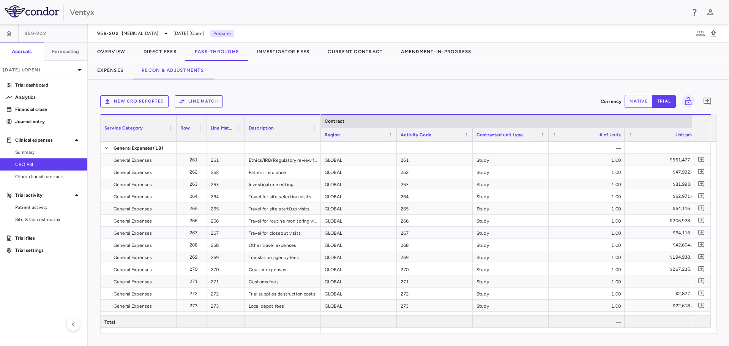
click at [361, 92] on div "New CRO reported Line Match Currency native trial 0" at bounding box center [408, 101] width 616 height 19
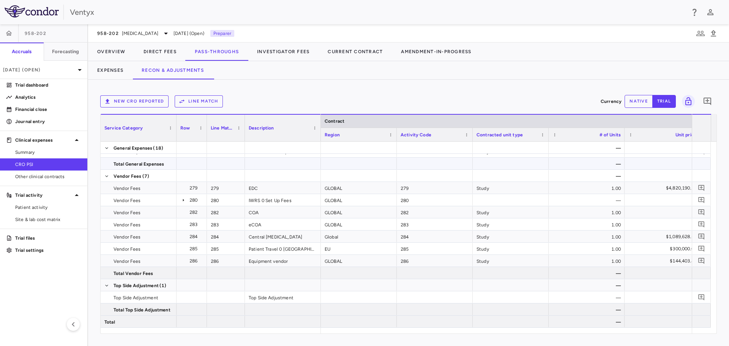
scroll to position [0, 209]
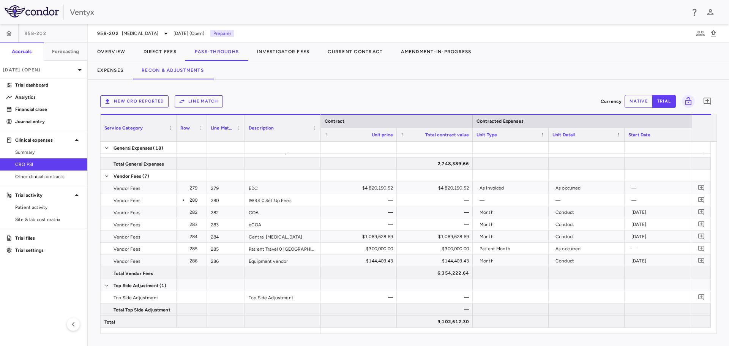
click at [188, 98] on button "Line Match" at bounding box center [199, 101] width 48 height 12
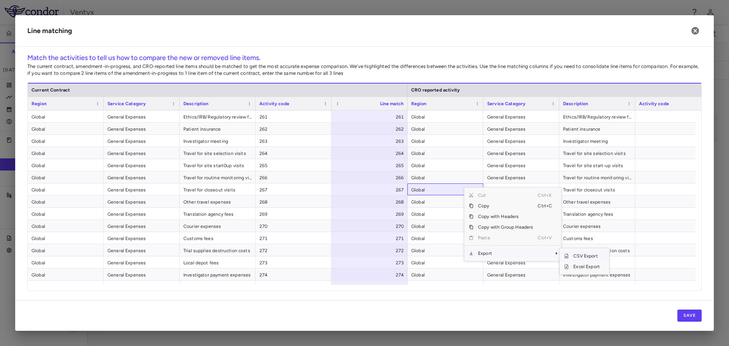
click at [588, 260] on span "CSV Export" at bounding box center [587, 256] width 36 height 11
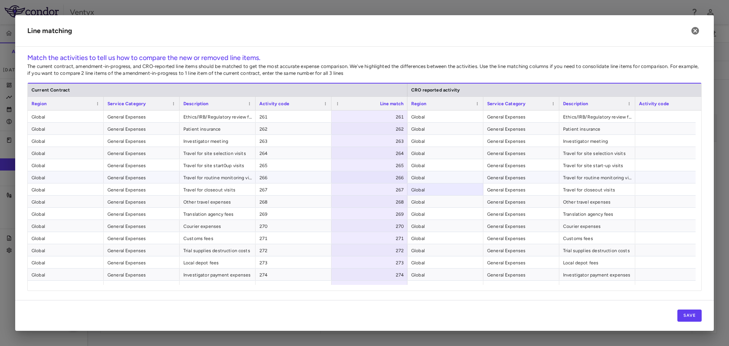
click at [265, 172] on span "266" at bounding box center [293, 178] width 68 height 12
click at [697, 31] on icon "button" at bounding box center [695, 31] width 8 height 8
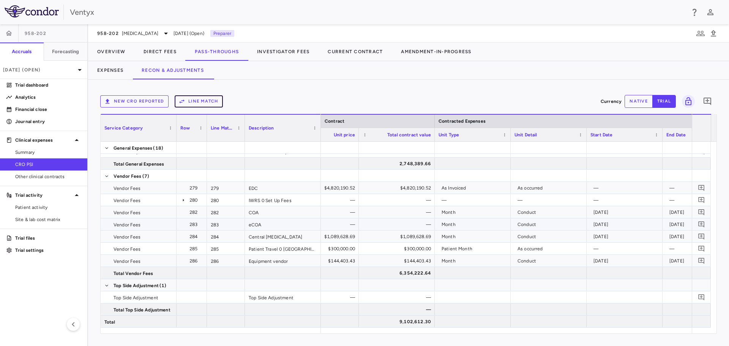
scroll to position [0, 315]
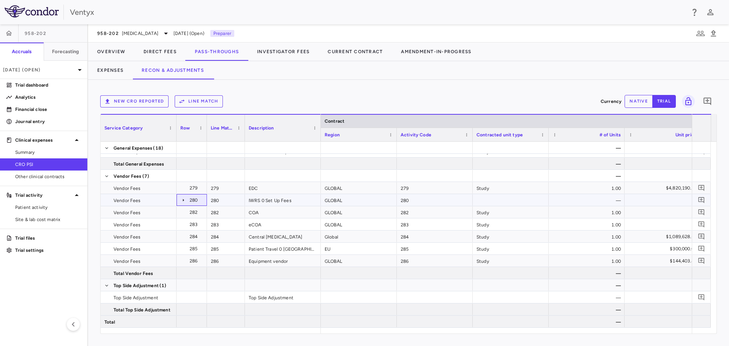
click at [180, 200] on div "280" at bounding box center [192, 200] width 30 height 12
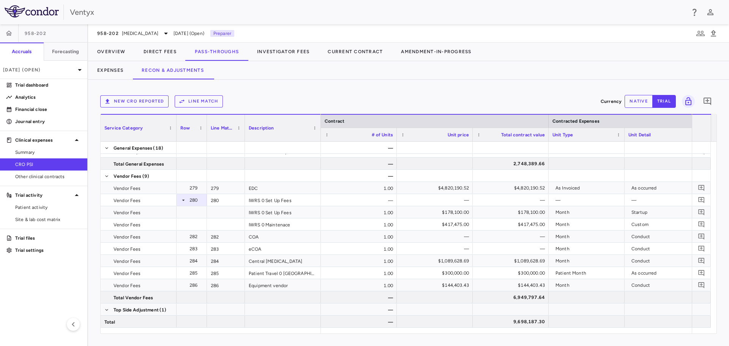
click at [207, 103] on button "Line Match" at bounding box center [199, 101] width 48 height 12
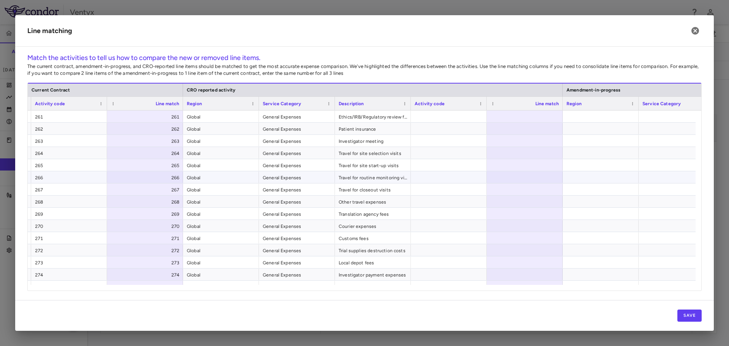
scroll to position [0, 266]
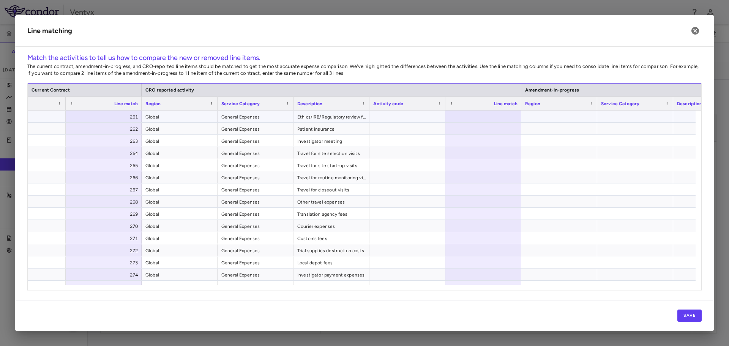
click at [471, 117] on div at bounding box center [483, 116] width 76 height 12
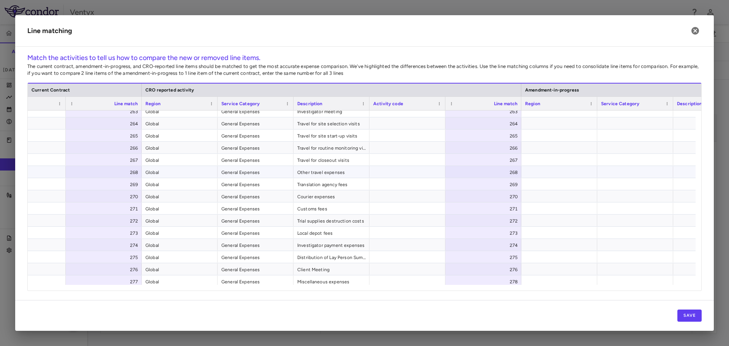
scroll to position [0, 0]
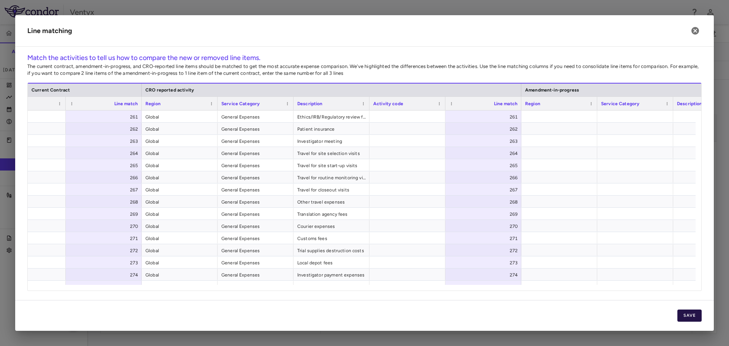
click at [686, 319] on button "Save" at bounding box center [689, 315] width 24 height 12
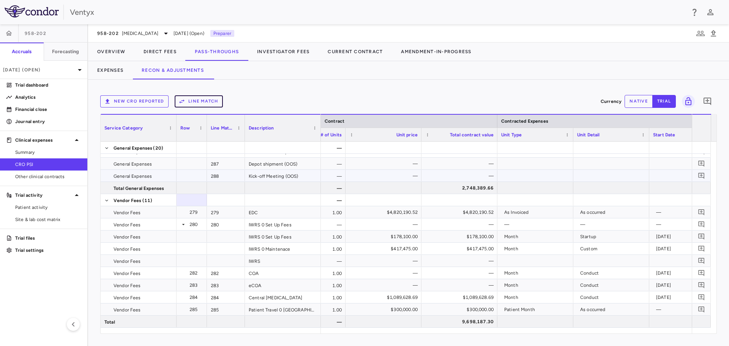
scroll to position [0, 567]
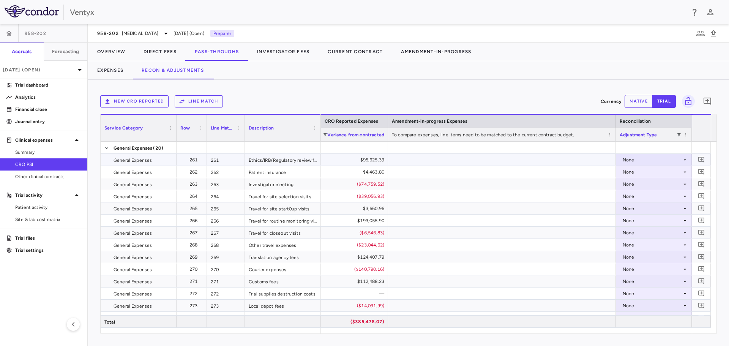
click at [648, 156] on div "None" at bounding box center [652, 160] width 59 height 12
click at [648, 183] on div "CRO Reported" at bounding box center [649, 186] width 36 height 7
click at [635, 169] on div "None" at bounding box center [652, 172] width 59 height 12
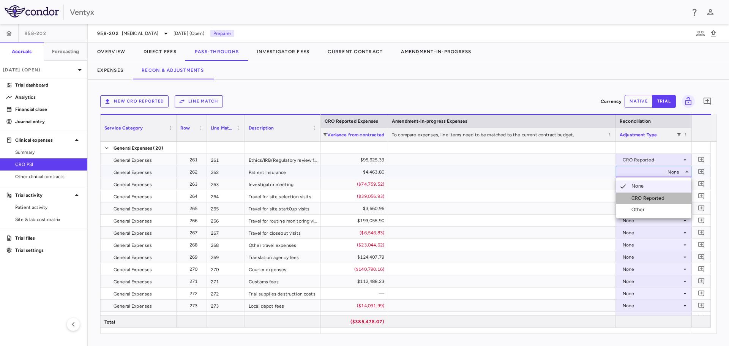
click at [634, 197] on div "CRO Reported" at bounding box center [649, 198] width 36 height 7
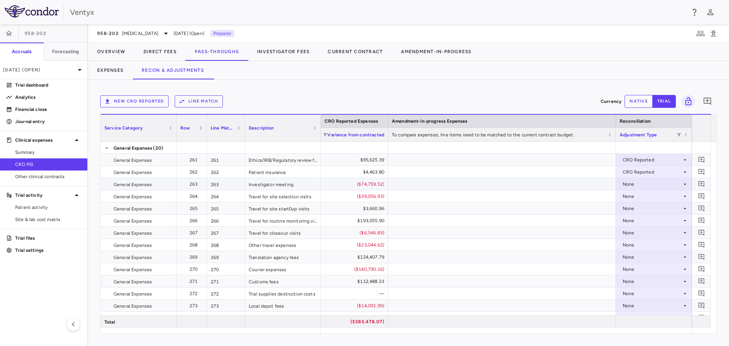
click at [629, 183] on div "None" at bounding box center [652, 184] width 59 height 12
click at [636, 208] on div "CRO Reported" at bounding box center [649, 210] width 36 height 7
click at [635, 197] on div "None" at bounding box center [652, 196] width 59 height 12
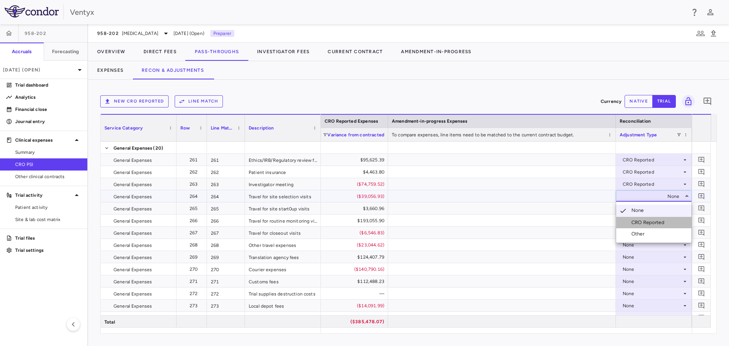
drag, startPoint x: 642, startPoint y: 221, endPoint x: 641, endPoint y: 218, distance: 3.9
click at [642, 221] on div "CRO Reported" at bounding box center [649, 222] width 36 height 7
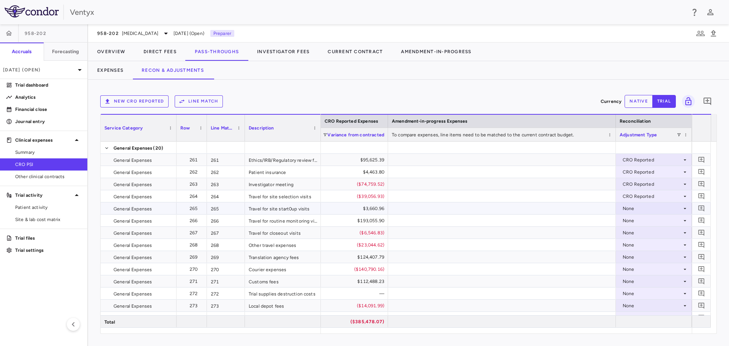
click at [635, 209] on div "None" at bounding box center [652, 208] width 59 height 12
click at [639, 231] on div "CRO Reported" at bounding box center [649, 234] width 36 height 7
click at [633, 219] on div "None" at bounding box center [652, 220] width 59 height 12
click at [642, 244] on div "None" at bounding box center [652, 245] width 59 height 12
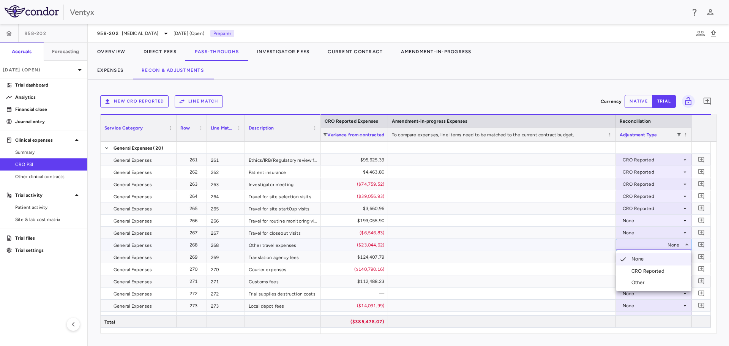
click at [634, 218] on div at bounding box center [364, 173] width 729 height 346
click at [634, 218] on div "None" at bounding box center [652, 220] width 59 height 12
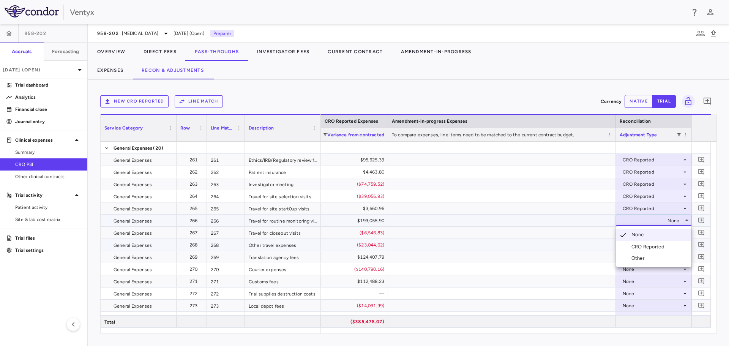
click at [641, 246] on div "CRO Reported" at bounding box center [649, 246] width 36 height 7
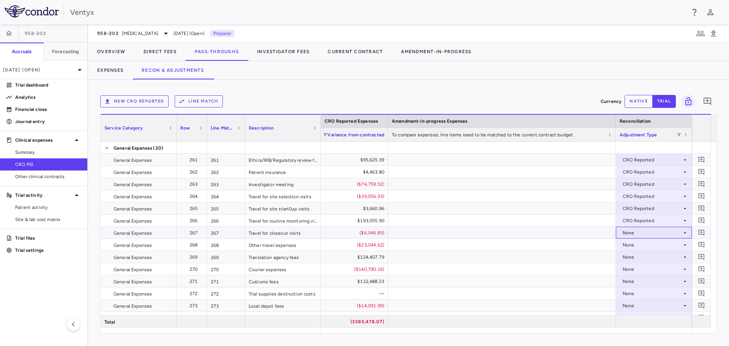
click at [634, 229] on div "None" at bounding box center [652, 233] width 59 height 12
click at [644, 258] on div "CRO Reported" at bounding box center [649, 258] width 36 height 7
click at [635, 243] on div "None" at bounding box center [652, 245] width 59 height 12
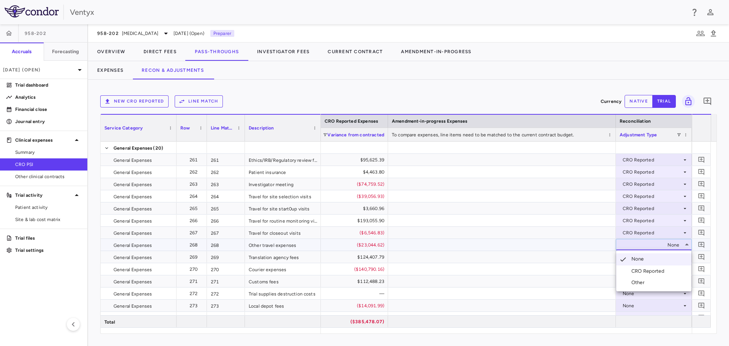
click at [637, 270] on div "CRO Reported" at bounding box center [649, 271] width 36 height 7
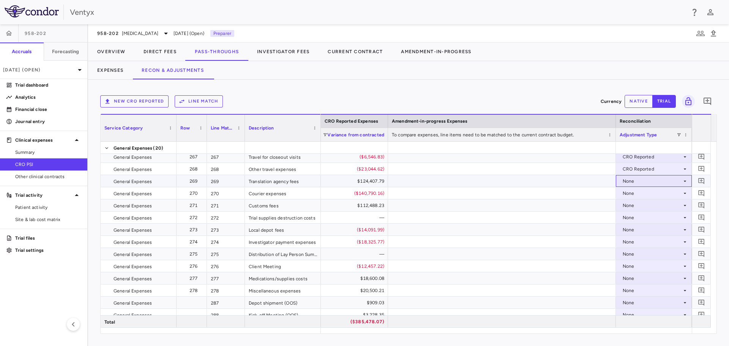
click at [632, 176] on div "None" at bounding box center [652, 181] width 59 height 12
click at [634, 204] on div "CRO Reported" at bounding box center [649, 207] width 36 height 7
click at [646, 191] on div "None" at bounding box center [652, 193] width 59 height 12
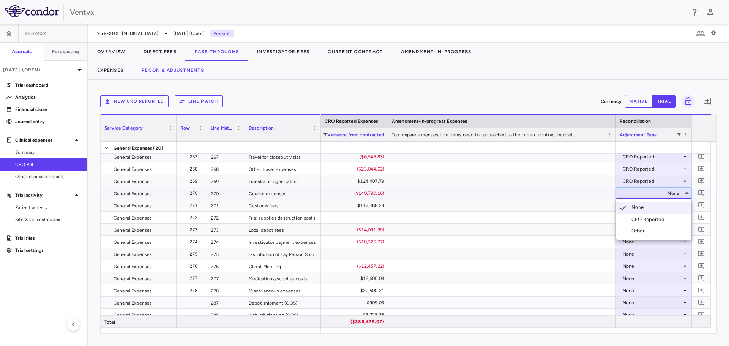
click at [644, 222] on div "CRO Reported" at bounding box center [649, 219] width 36 height 7
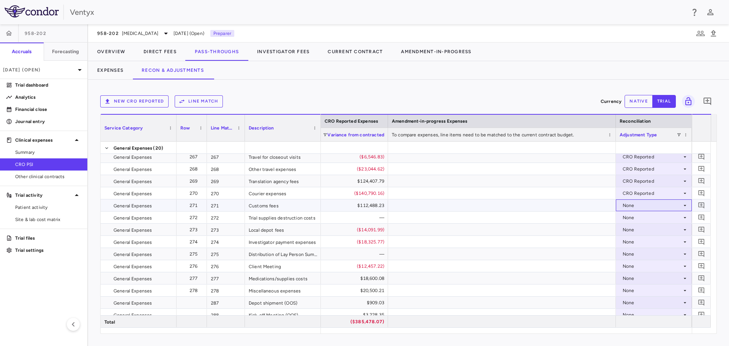
click at [638, 204] on div "None" at bounding box center [652, 205] width 59 height 12
click at [635, 202] on div "None" at bounding box center [652, 205] width 59 height 12
click at [642, 229] on div "CRO Reported" at bounding box center [649, 231] width 36 height 7
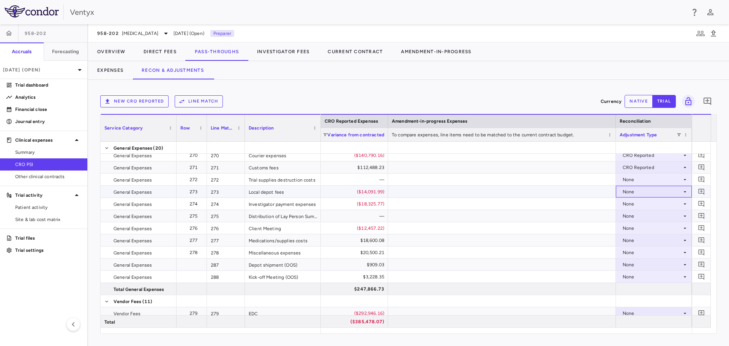
click at [663, 190] on div "None" at bounding box center [652, 192] width 59 height 12
click at [654, 219] on div "CRO Reported" at bounding box center [649, 217] width 36 height 7
click at [643, 204] on div "None" at bounding box center [652, 204] width 59 height 12
click at [643, 227] on div "None" at bounding box center [652, 228] width 59 height 12
click at [637, 204] on div at bounding box center [364, 173] width 729 height 346
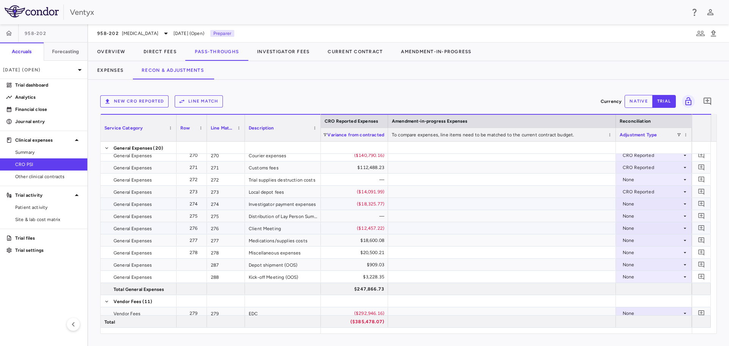
click at [637, 204] on div "None" at bounding box center [652, 204] width 59 height 12
click at [640, 230] on div "CRO Reported" at bounding box center [649, 230] width 36 height 7
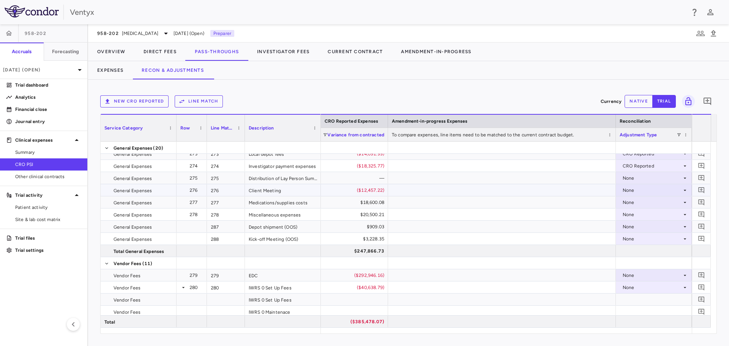
click at [647, 189] on div "None" at bounding box center [652, 190] width 59 height 12
click at [644, 214] on div "CRO Reported" at bounding box center [649, 216] width 36 height 7
click at [640, 225] on div "CRO Reported" at bounding box center [649, 228] width 36 height 7
click at [638, 226] on div "None" at bounding box center [652, 227] width 59 height 12
click at [635, 213] on div at bounding box center [364, 173] width 729 height 346
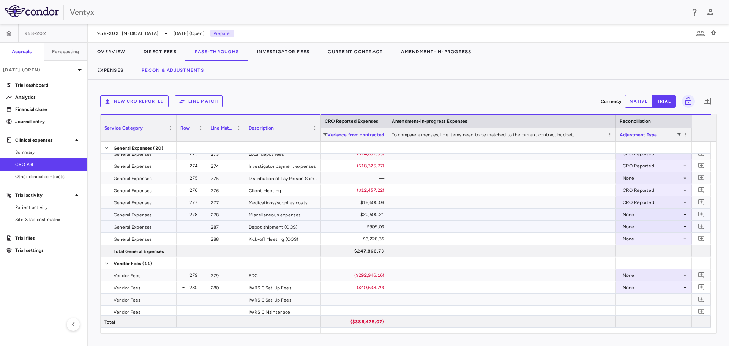
click at [635, 213] on div "None" at bounding box center [652, 214] width 59 height 12
click at [635, 238] on div "CRO Reported" at bounding box center [649, 240] width 36 height 7
click at [628, 236] on div "None" at bounding box center [652, 239] width 59 height 12
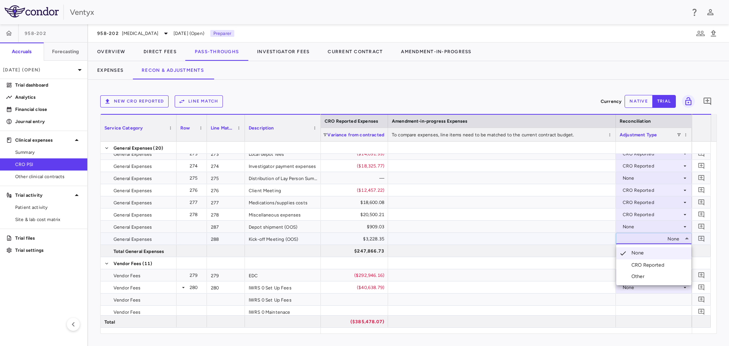
click at [637, 261] on li "CRO Reported" at bounding box center [653, 264] width 75 height 11
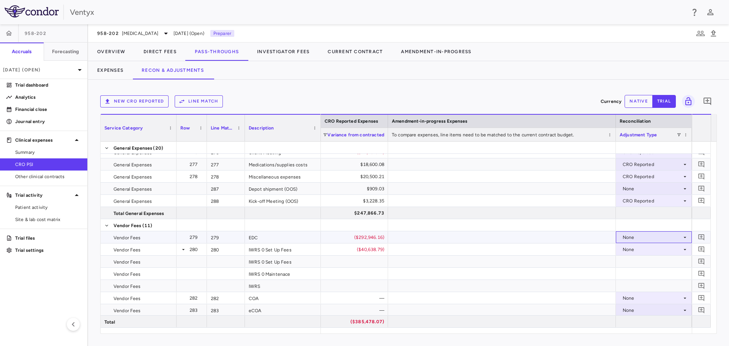
click at [645, 238] on div "None" at bounding box center [652, 237] width 59 height 12
click at [646, 262] on div "CRO Reported" at bounding box center [649, 263] width 36 height 7
click at [644, 247] on div "None" at bounding box center [652, 249] width 59 height 12
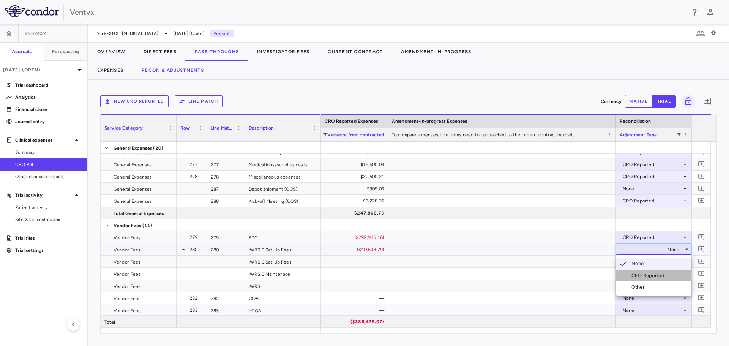
click at [641, 274] on div "CRO Reported" at bounding box center [649, 275] width 36 height 7
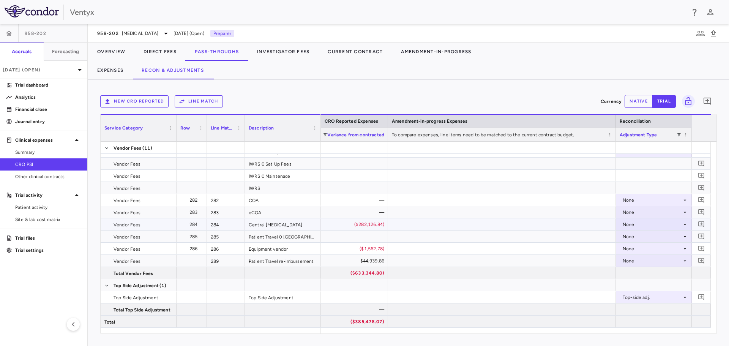
click at [634, 225] on div "None" at bounding box center [652, 224] width 59 height 12
click at [642, 254] on div "CRO Reported" at bounding box center [649, 250] width 36 height 7
click at [650, 249] on div "None" at bounding box center [652, 249] width 59 height 12
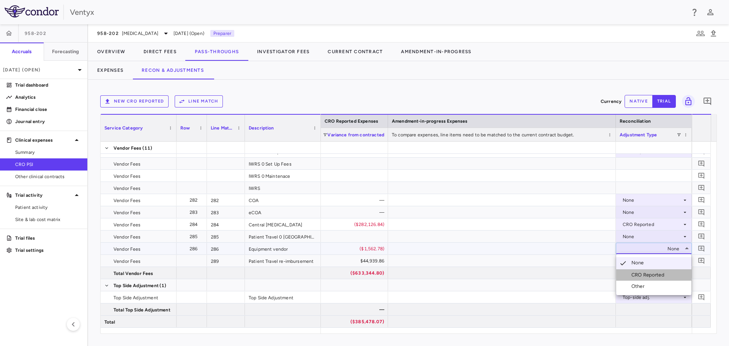
click at [646, 275] on div "CRO Reported" at bounding box center [649, 274] width 36 height 7
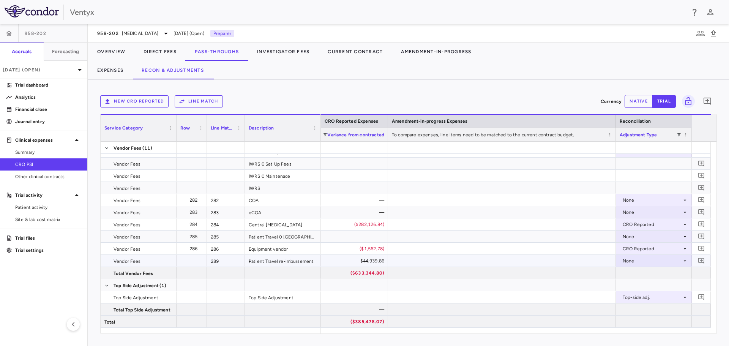
click at [639, 262] on div "None" at bounding box center [652, 261] width 59 height 12
click at [646, 284] on div "CRO Reported" at bounding box center [649, 287] width 36 height 7
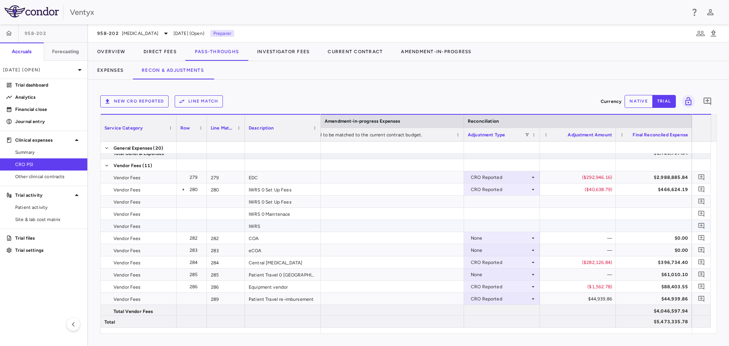
click at [473, 222] on div at bounding box center [502, 226] width 76 height 12
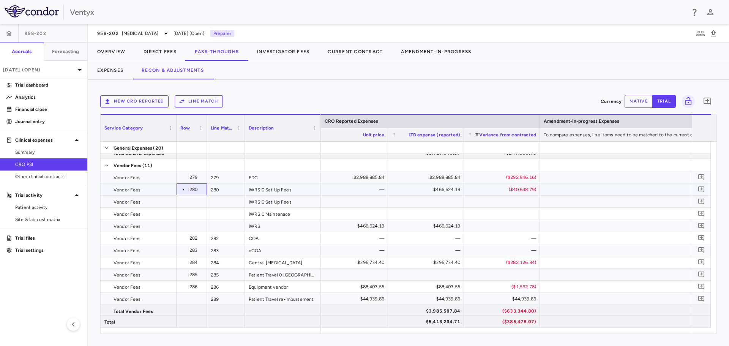
click at [182, 188] on icon at bounding box center [183, 189] width 6 height 6
click at [182, 189] on icon at bounding box center [183, 189] width 6 height 6
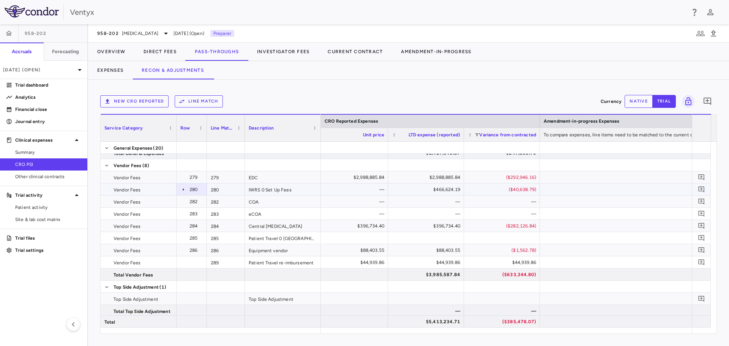
click at [182, 189] on icon at bounding box center [183, 189] width 6 height 6
